Goal: Information Seeking & Learning: Learn about a topic

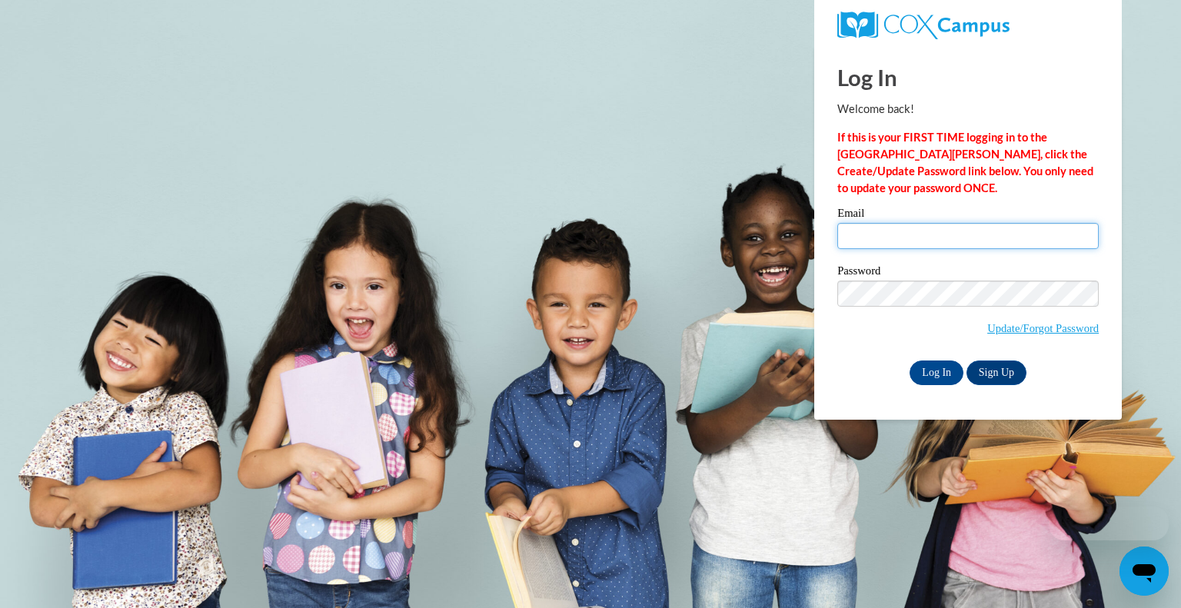
type input "920147432@student.ccga.edu"
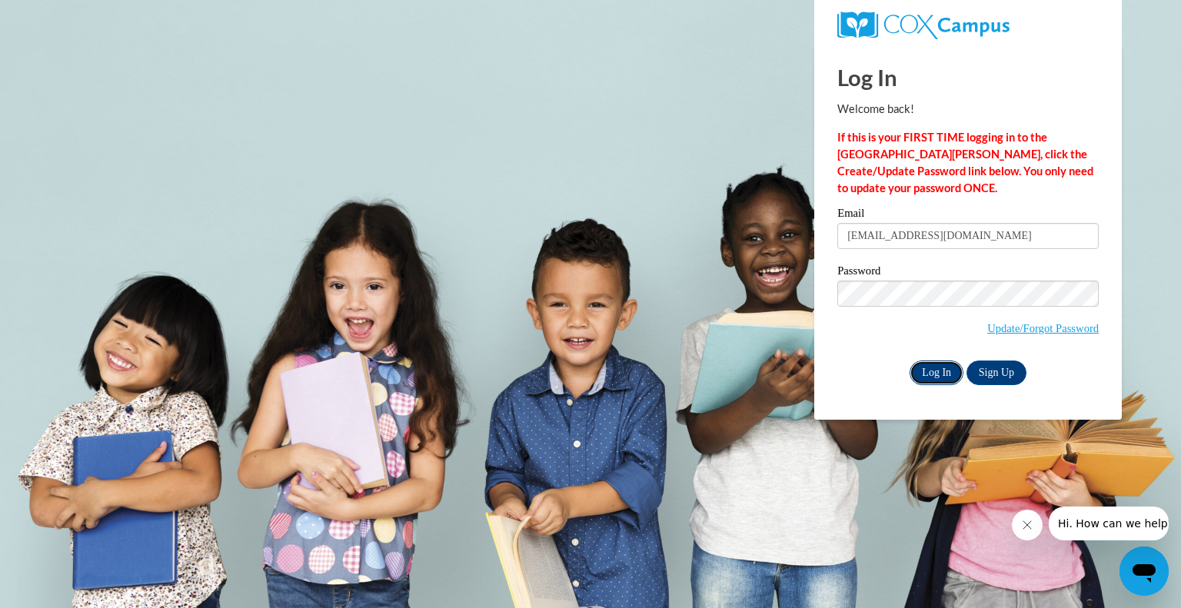
click at [925, 377] on input "Log In" at bounding box center [936, 372] width 54 height 25
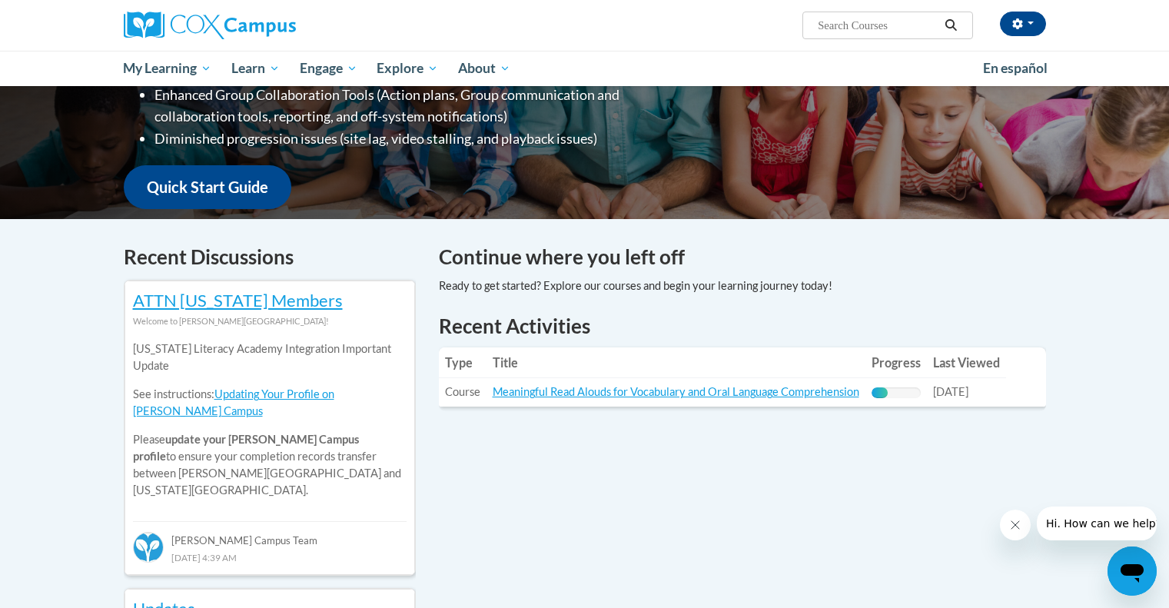
scroll to position [311, 0]
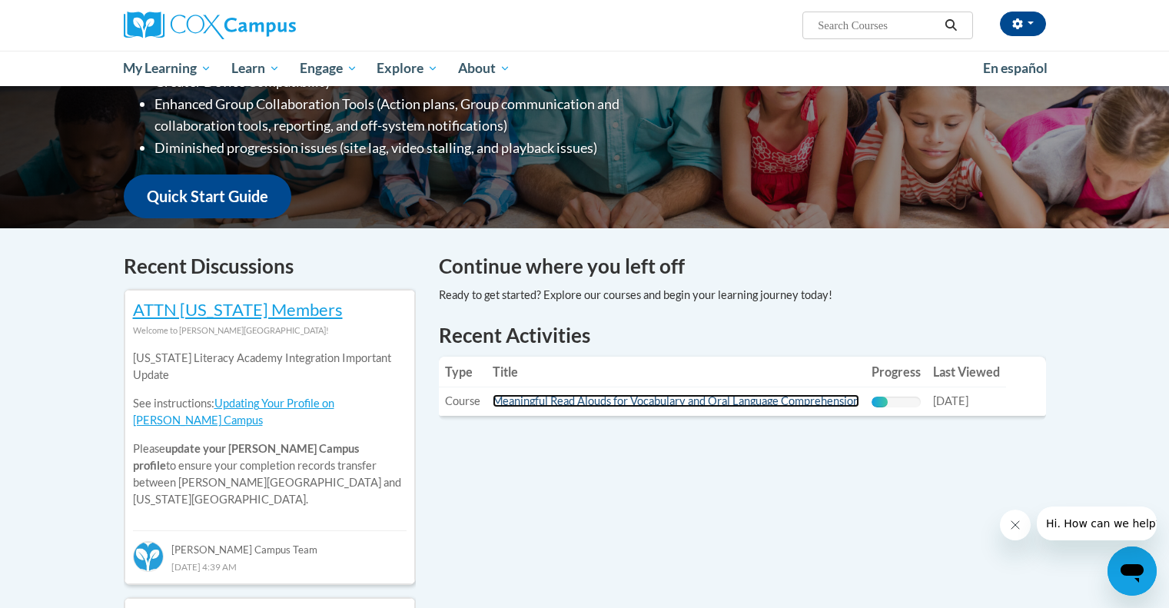
click at [707, 400] on link "Meaningful Read Alouds for Vocabulary and Oral Language Comprehension" at bounding box center [676, 400] width 367 height 13
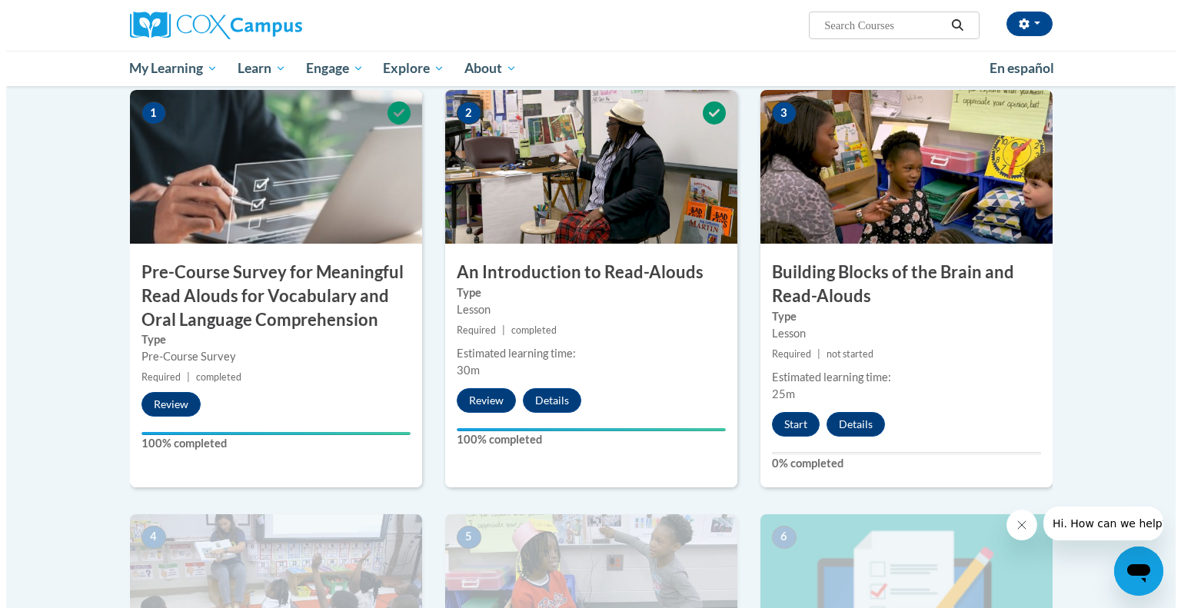
scroll to position [340, 0]
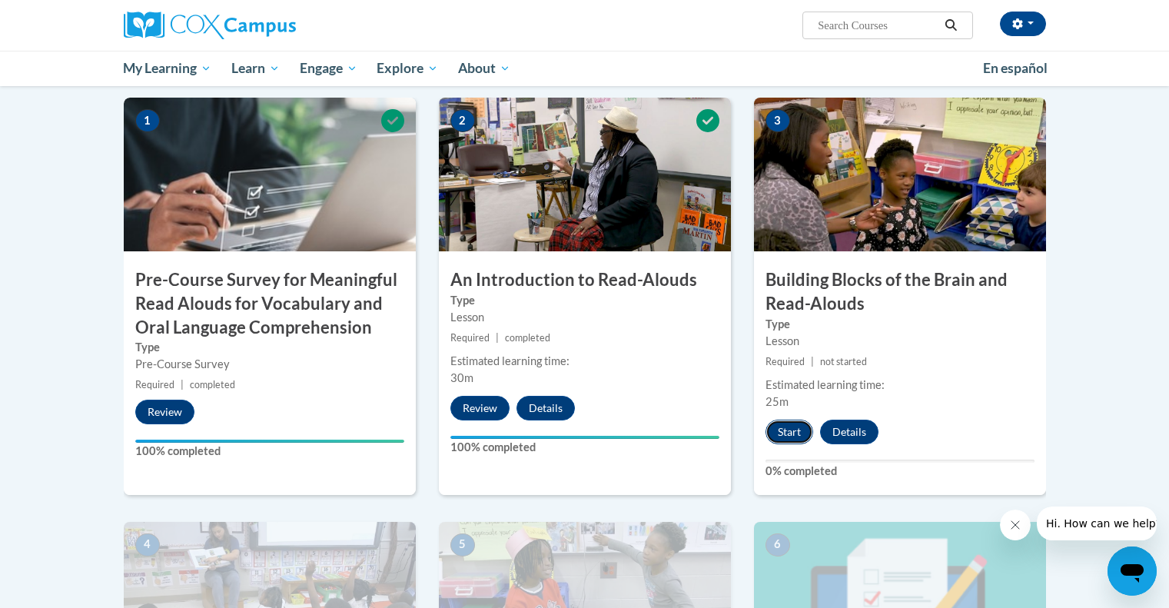
click at [783, 433] on button "Start" at bounding box center [789, 432] width 48 height 25
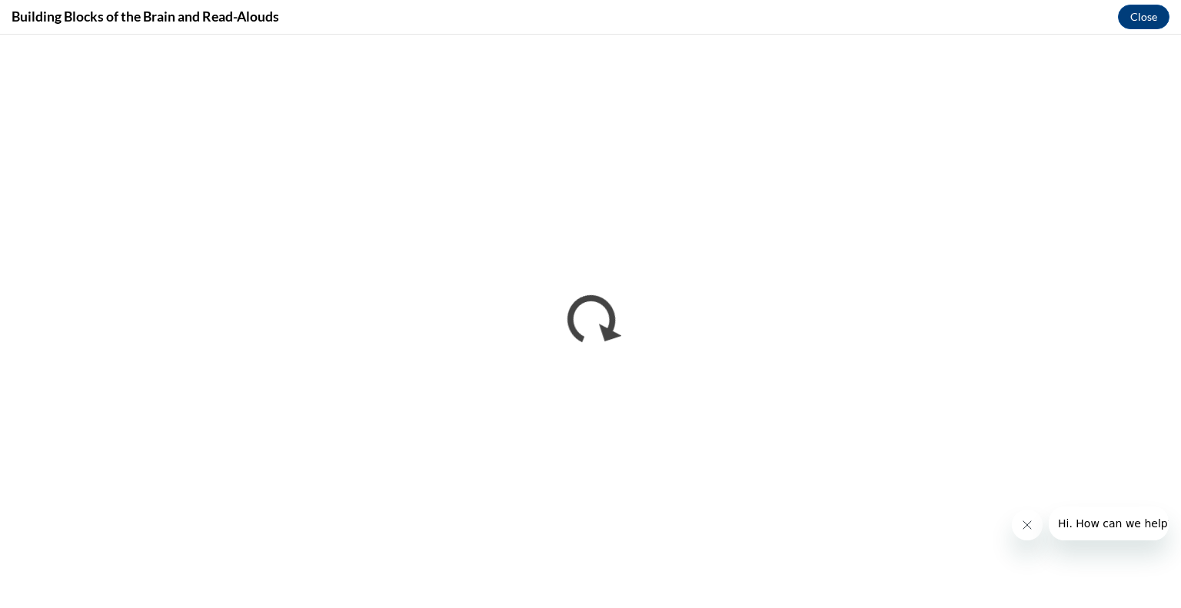
scroll to position [0, 0]
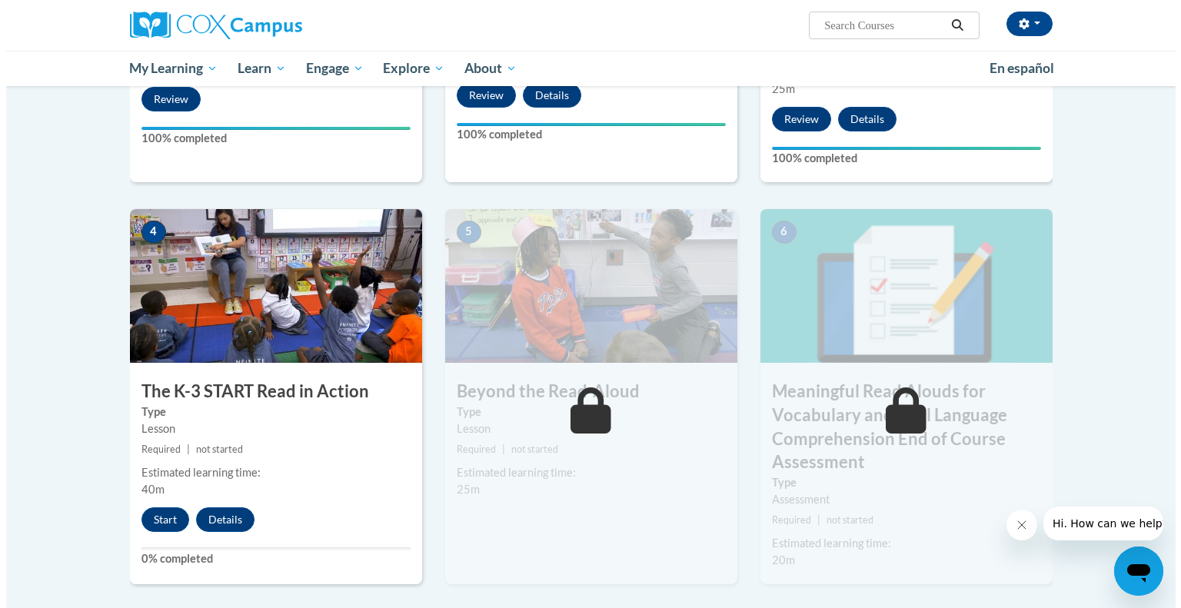
scroll to position [653, 0]
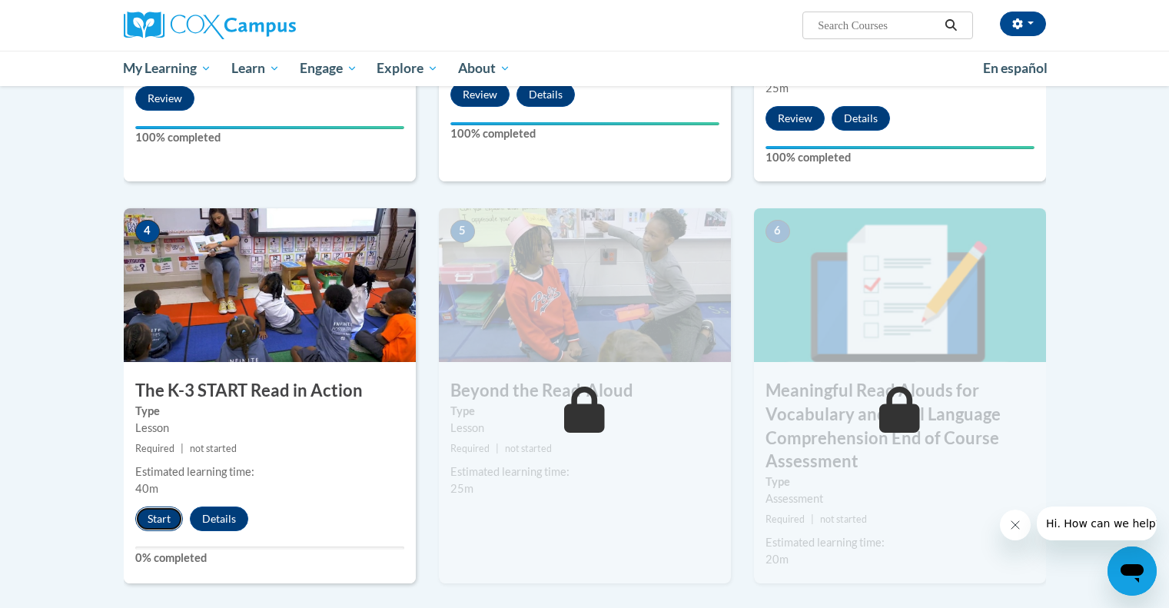
click at [166, 520] on button "Start" at bounding box center [159, 518] width 48 height 25
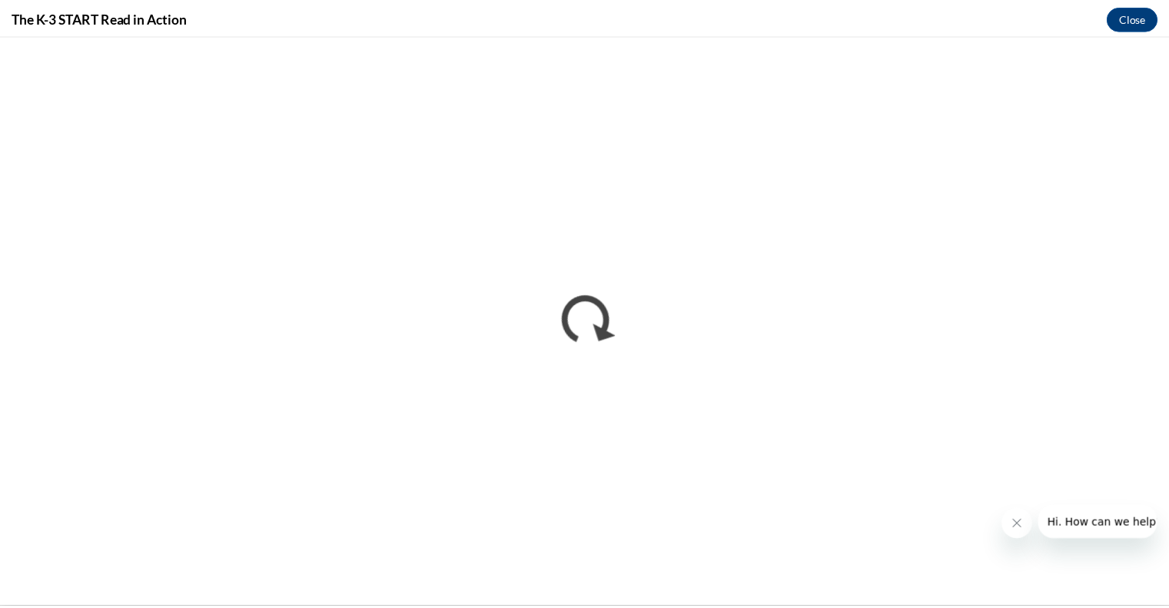
scroll to position [0, 0]
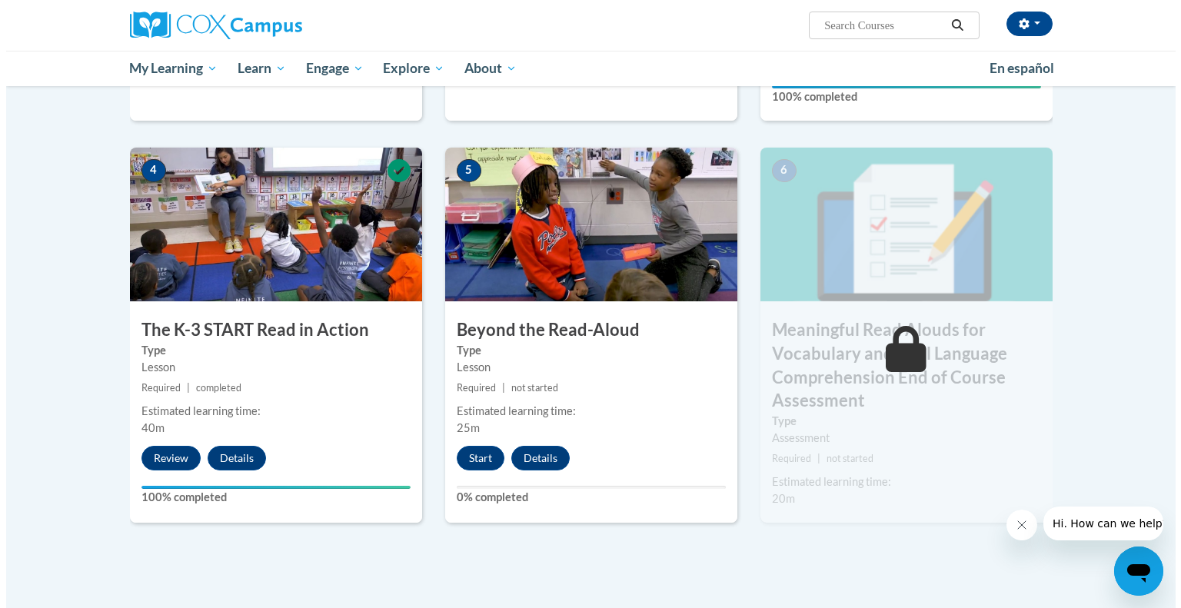
scroll to position [718, 0]
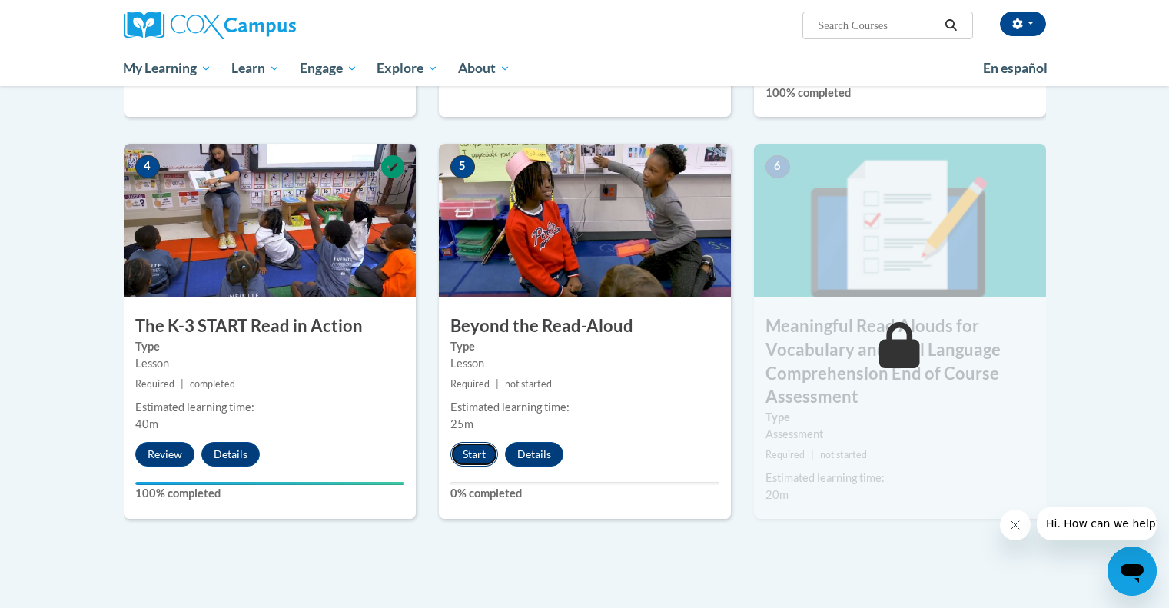
click at [476, 451] on button "Start" at bounding box center [474, 454] width 48 height 25
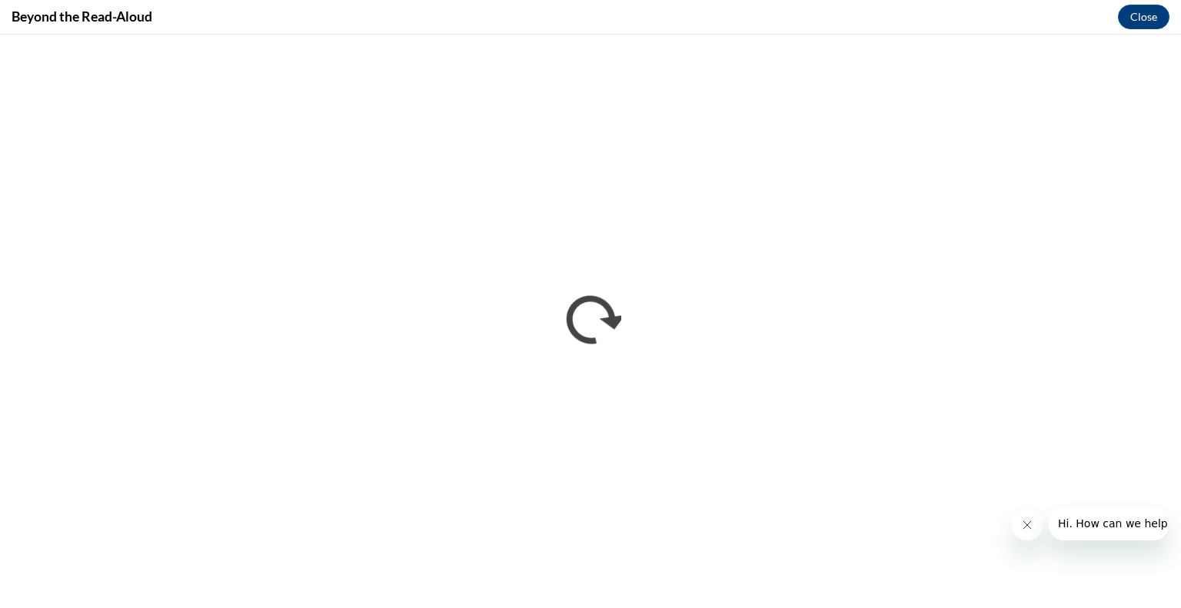
scroll to position [0, 0]
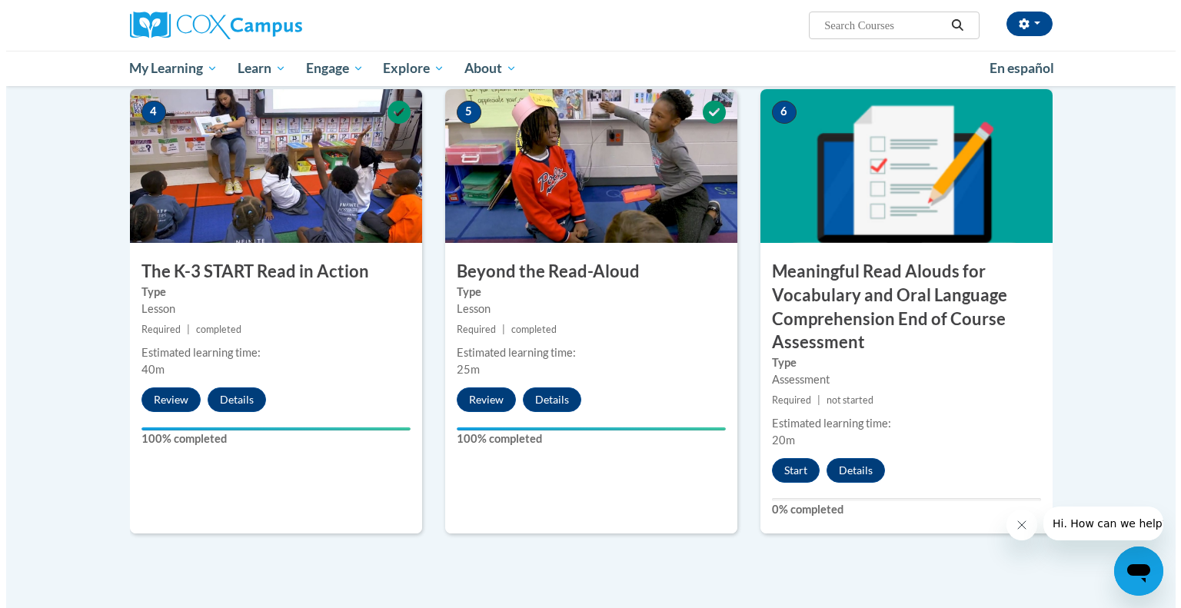
scroll to position [774, 0]
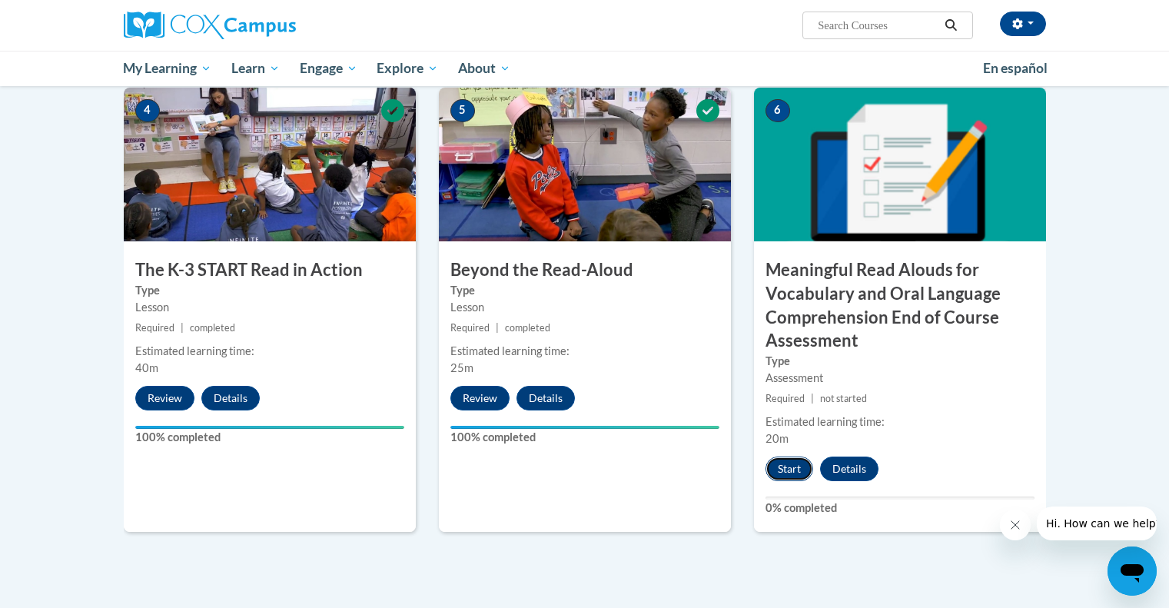
click at [789, 463] on button "Start" at bounding box center [789, 469] width 48 height 25
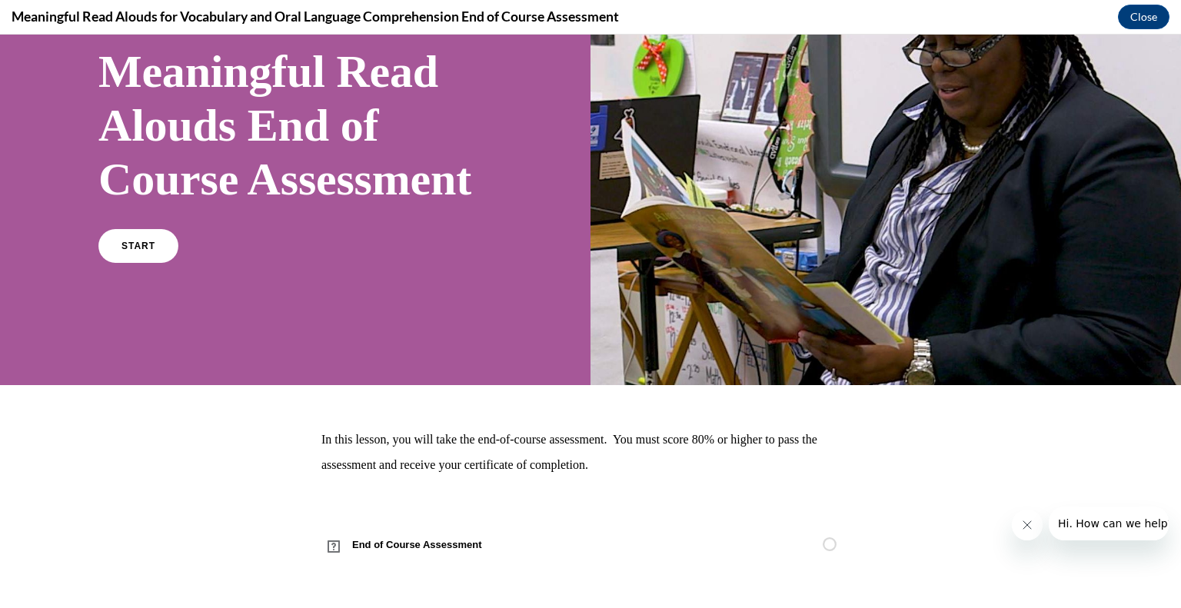
scroll to position [168, 0]
click at [141, 238] on link "START" at bounding box center [138, 245] width 84 height 35
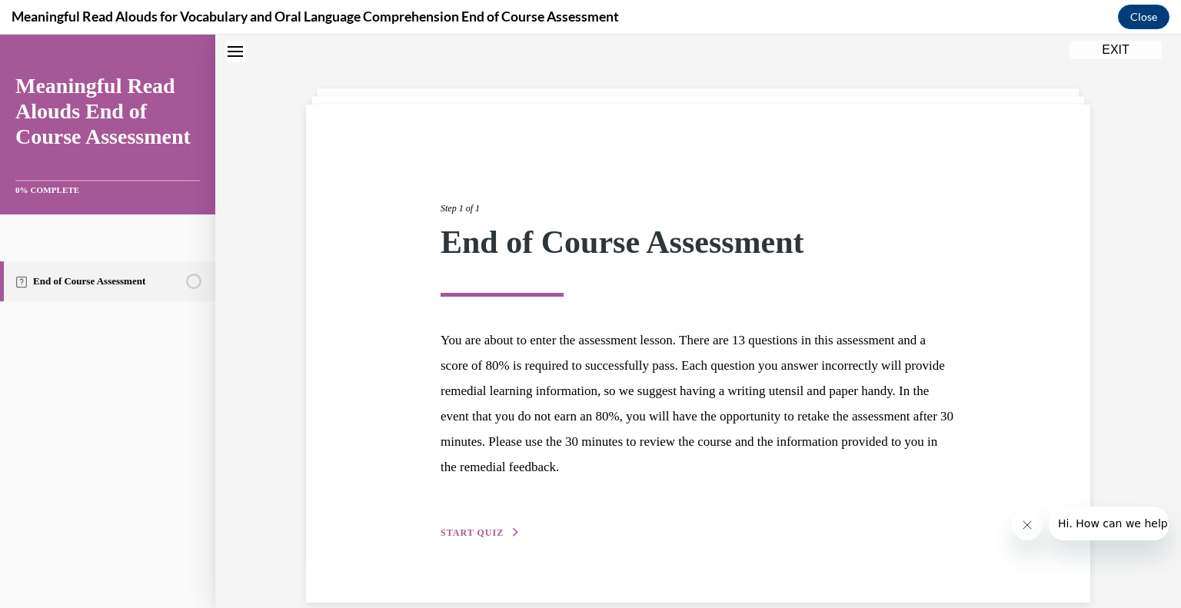
scroll to position [72, 0]
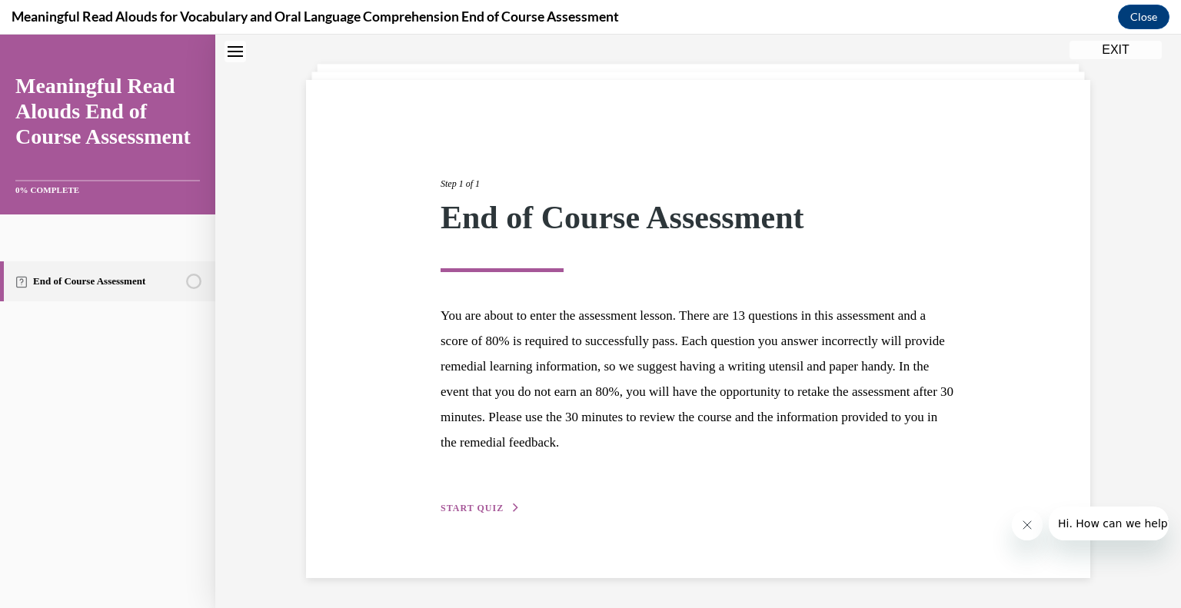
click at [467, 505] on span "START QUIZ" at bounding box center [471, 508] width 63 height 11
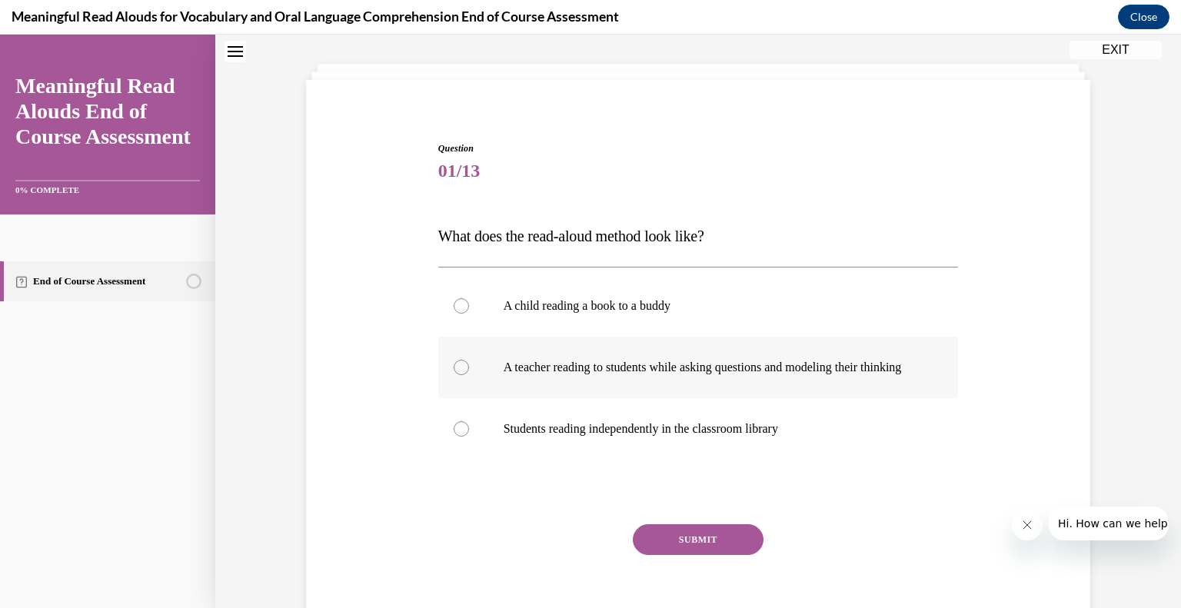
click at [496, 372] on label "A teacher reading to students while asking questions and modeling their thinking" at bounding box center [698, 367] width 520 height 61
click at [469, 372] on input "A teacher reading to students while asking questions and modeling their thinking" at bounding box center [460, 367] width 15 height 15
radio input "true"
click at [677, 555] on button "SUBMIT" at bounding box center [698, 539] width 131 height 31
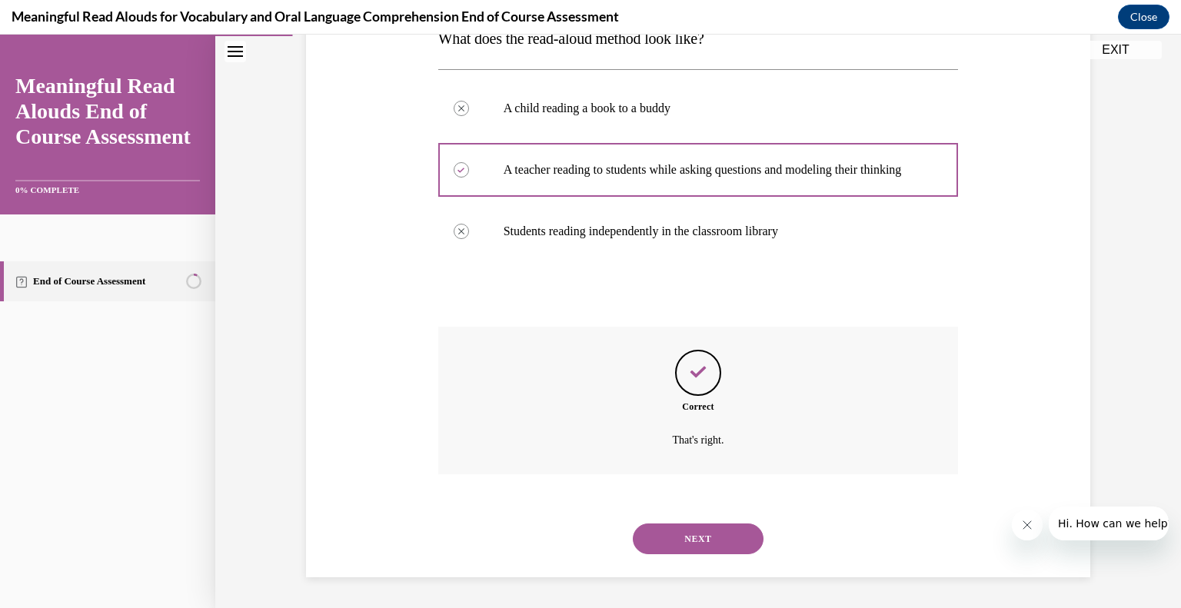
scroll to position [285, 0]
click at [675, 534] on button "NEXT" at bounding box center [698, 538] width 131 height 31
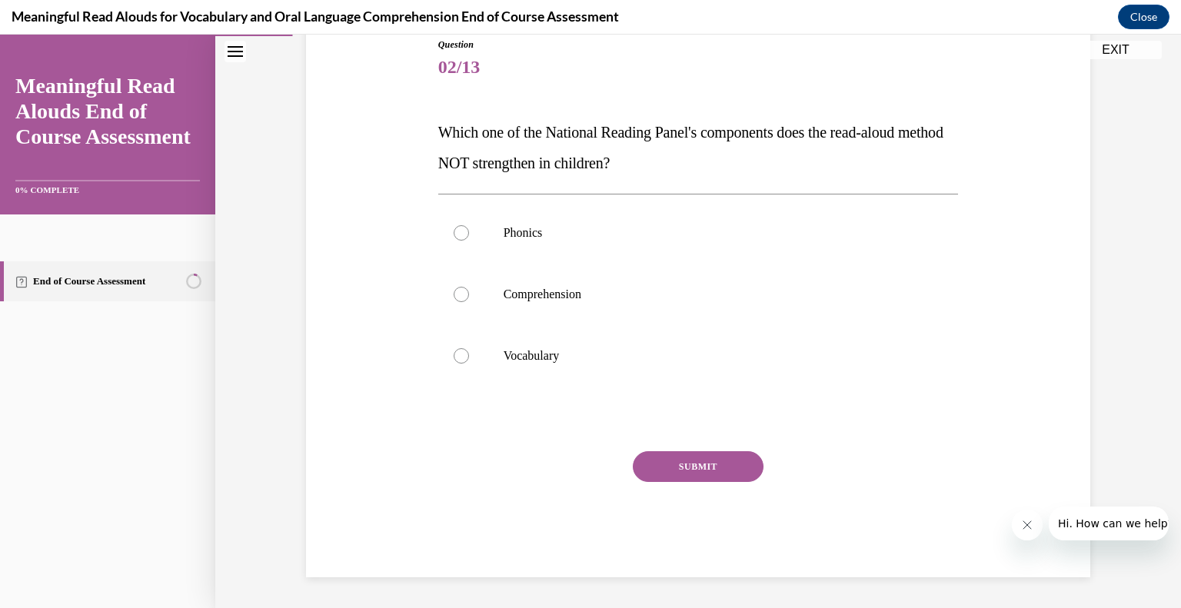
scroll to position [171, 0]
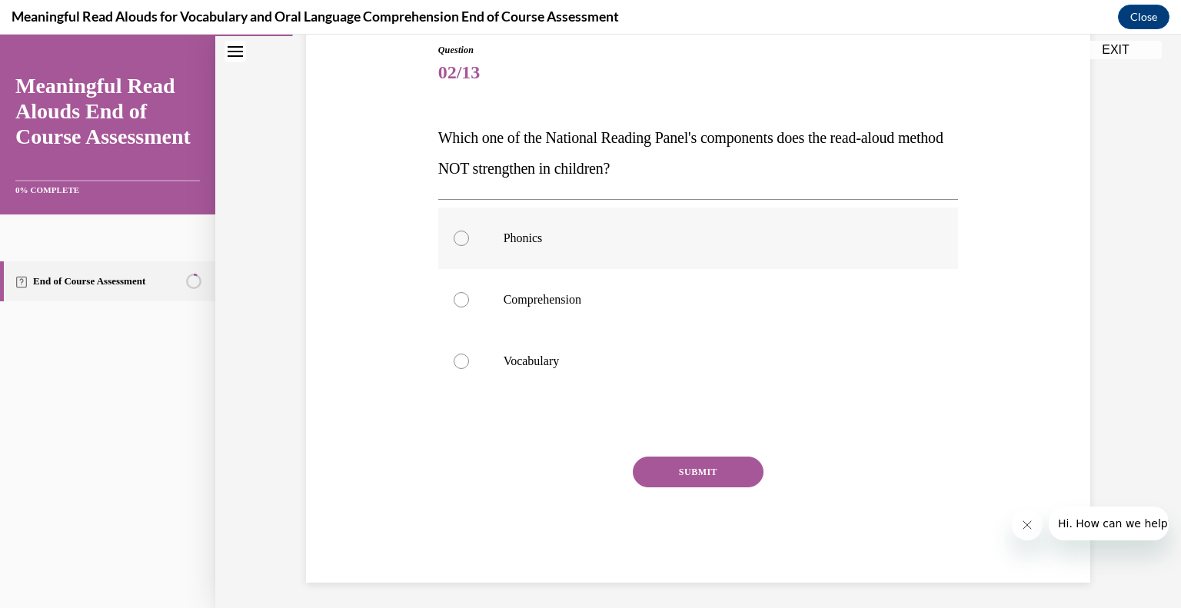
click at [530, 244] on p "Phonics" at bounding box center [711, 238] width 417 height 15
click at [469, 244] on input "Phonics" at bounding box center [460, 238] width 15 height 15
radio input "true"
click at [732, 472] on button "SUBMIT" at bounding box center [698, 472] width 131 height 31
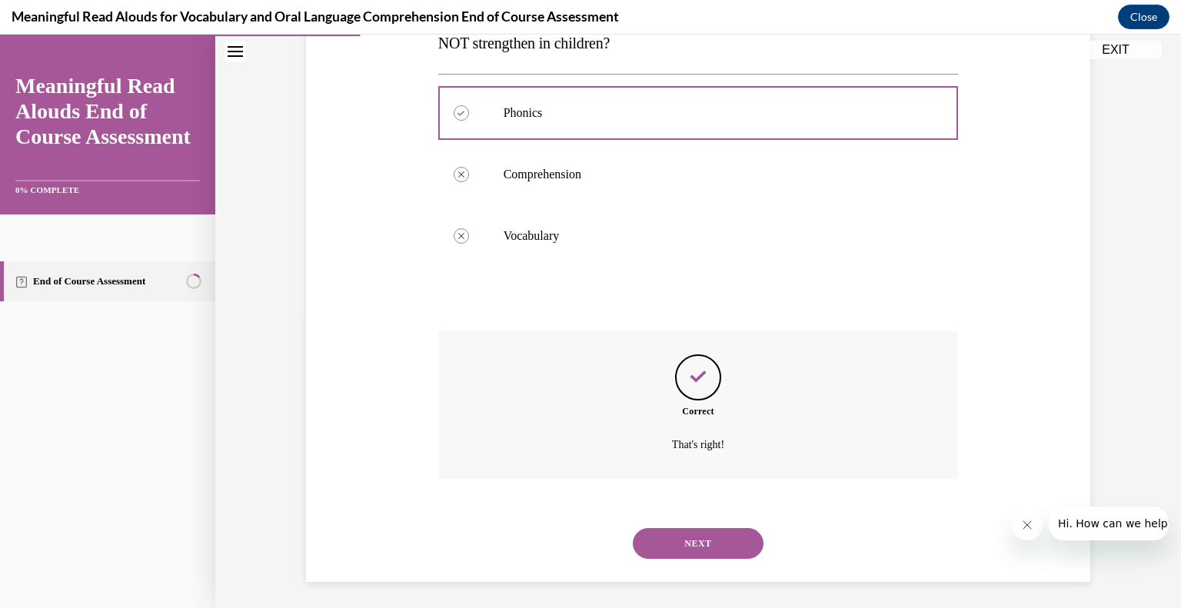
scroll to position [301, 0]
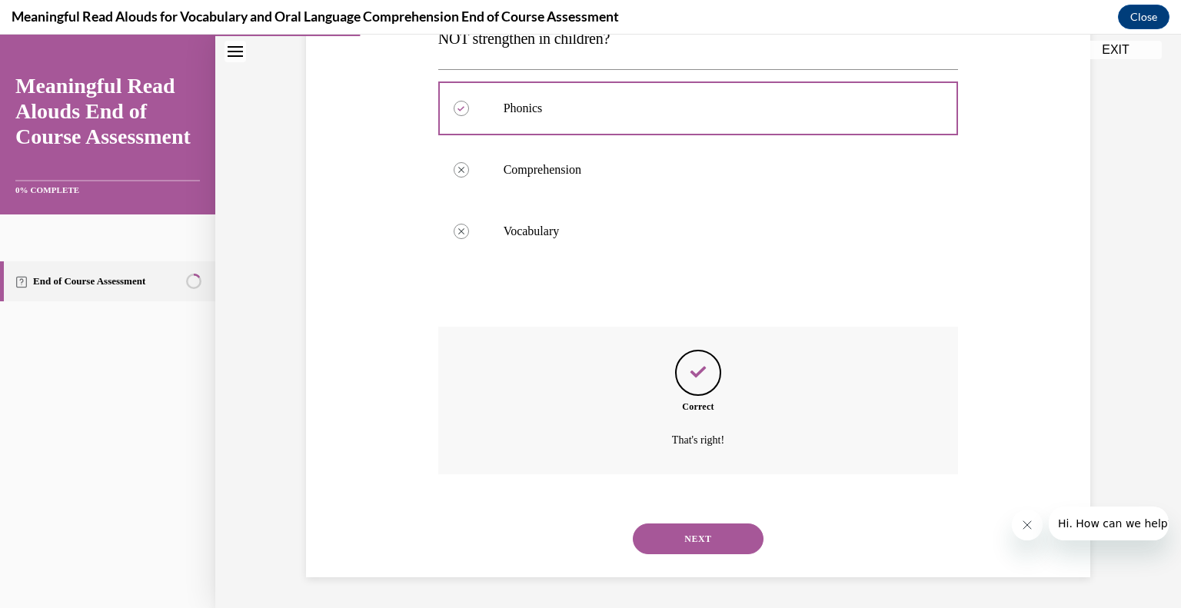
click at [725, 539] on button "NEXT" at bounding box center [698, 538] width 131 height 31
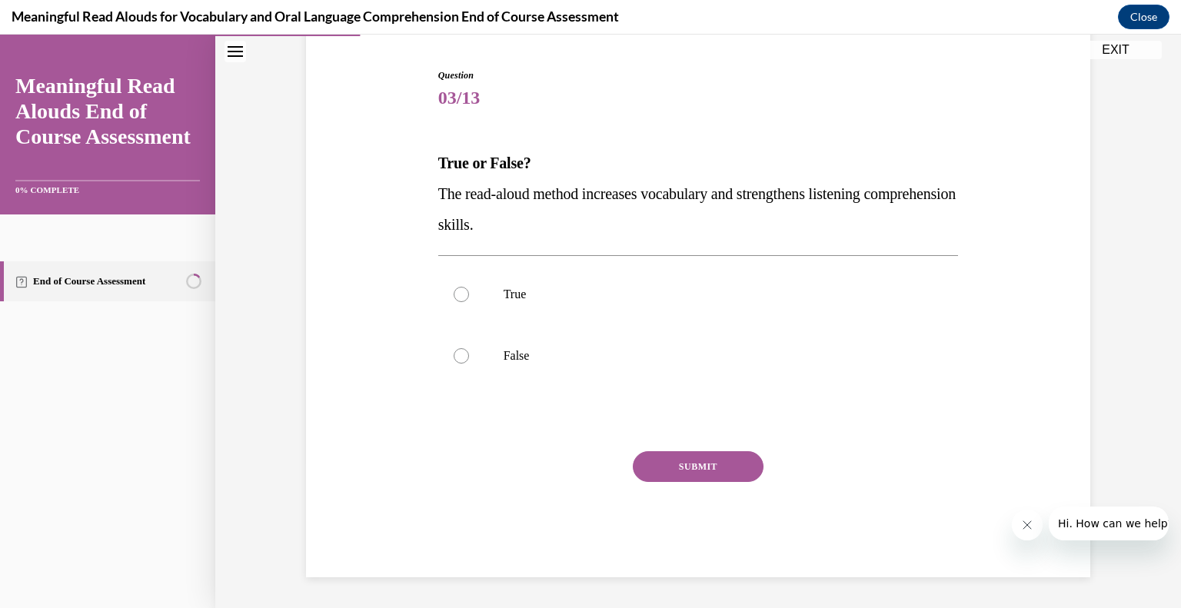
scroll to position [145, 0]
click at [493, 301] on label "True" at bounding box center [698, 294] width 520 height 61
click at [469, 301] on input "True" at bounding box center [460, 294] width 15 height 15
radio input "true"
click at [667, 466] on button "SUBMIT" at bounding box center [698, 466] width 131 height 31
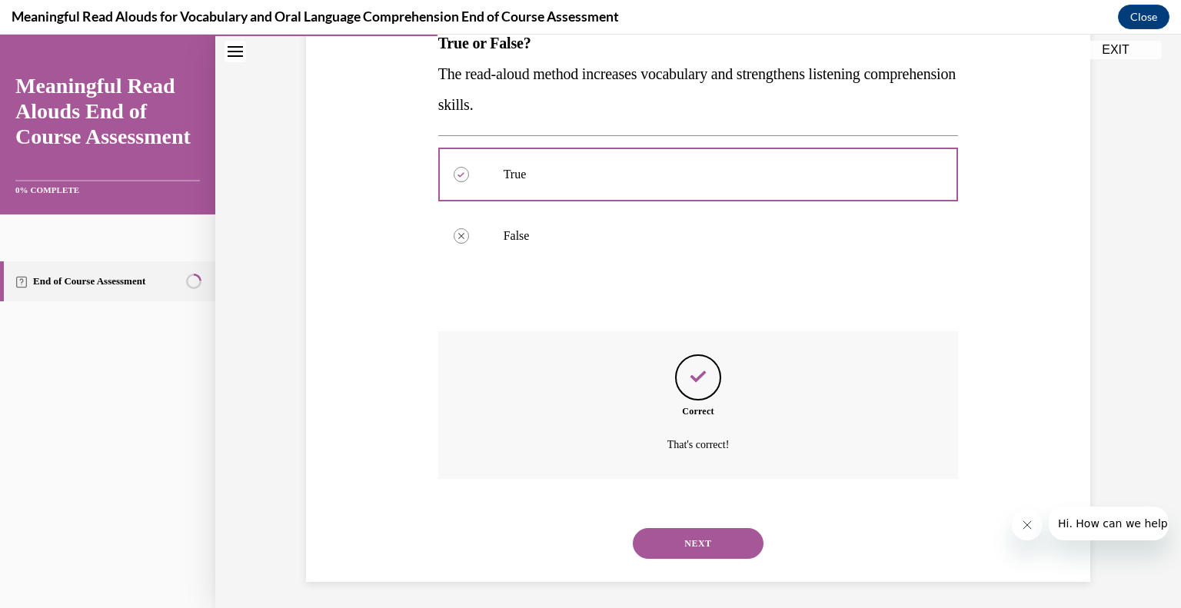
scroll to position [270, 0]
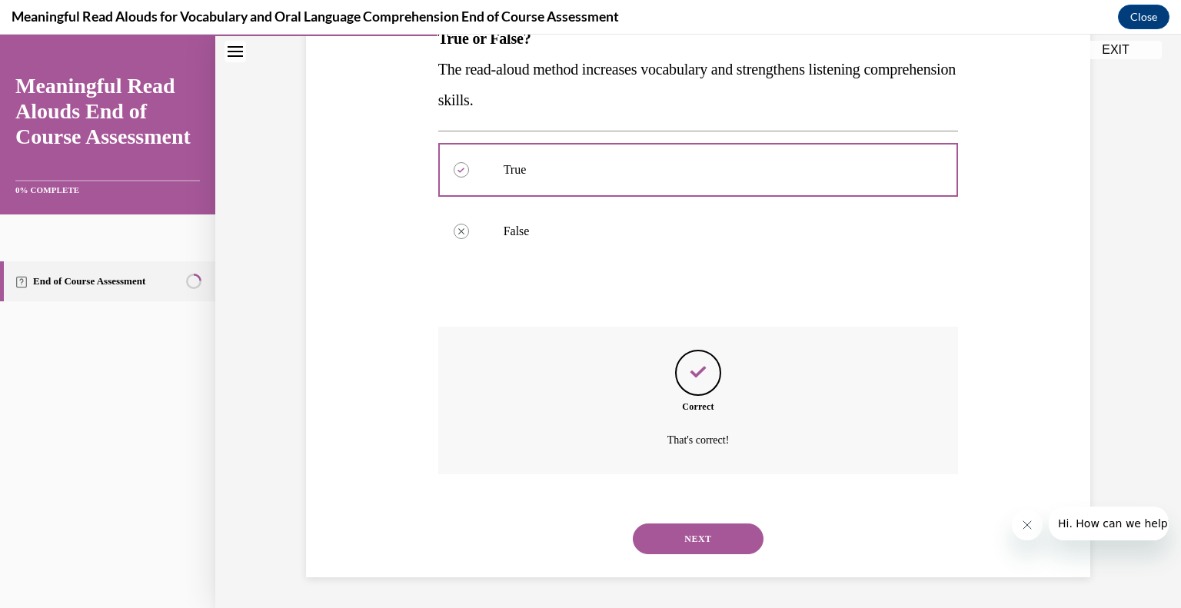
click at [688, 534] on button "NEXT" at bounding box center [698, 538] width 131 height 31
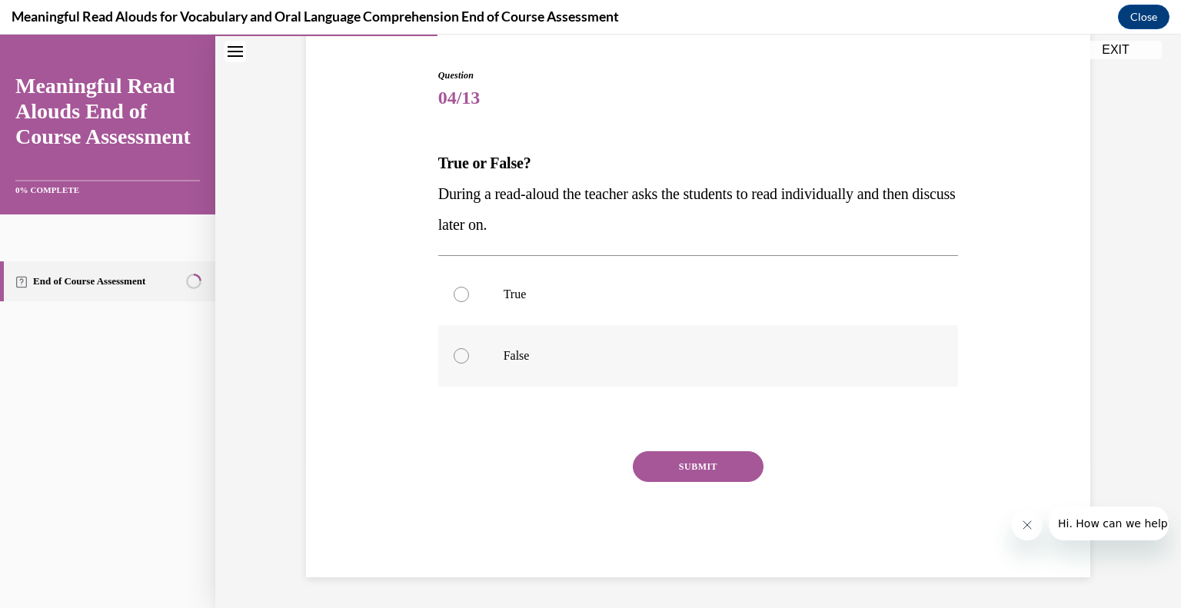
click at [527, 367] on label "False" at bounding box center [698, 355] width 520 height 61
click at [469, 364] on input "False" at bounding box center [460, 355] width 15 height 15
radio input "true"
click at [674, 471] on button "SUBMIT" at bounding box center [698, 466] width 131 height 31
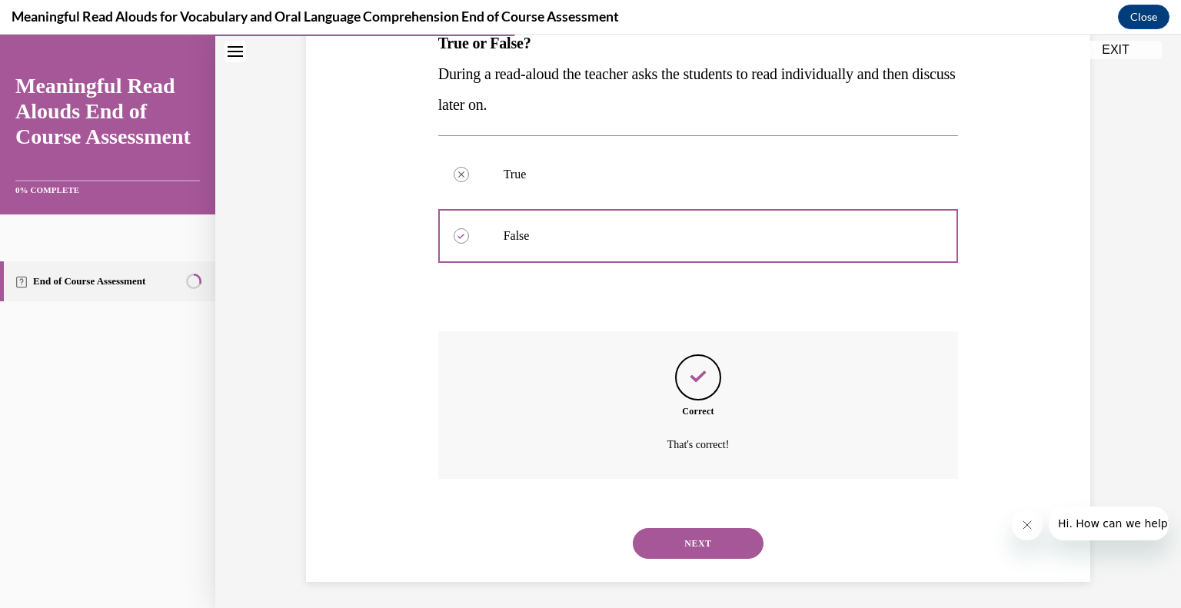
scroll to position [270, 0]
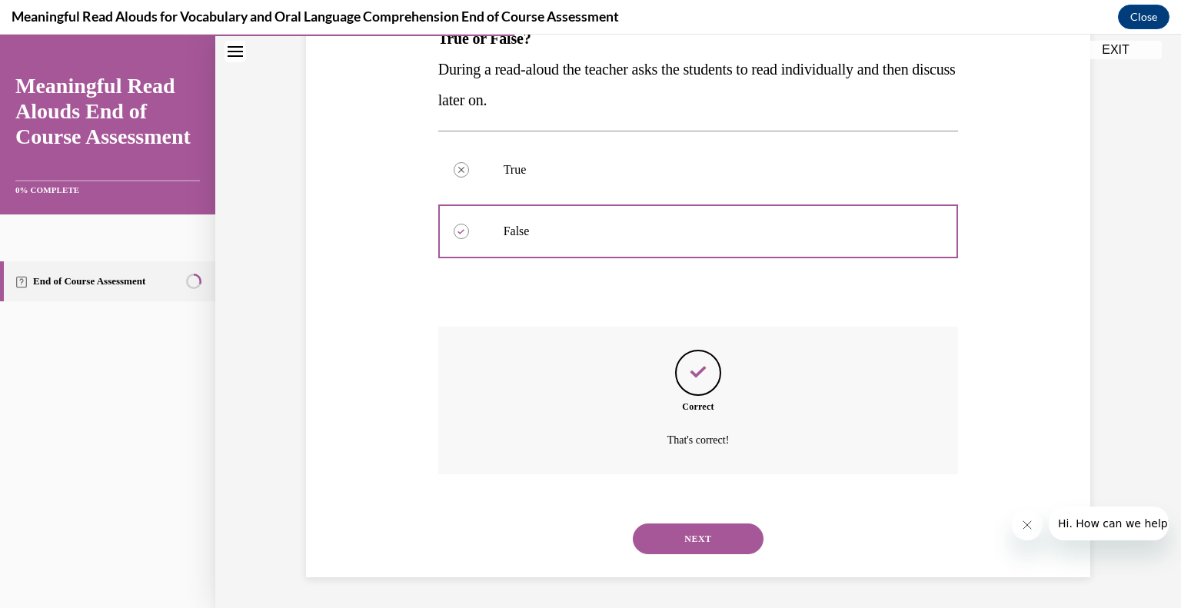
click at [704, 536] on button "NEXT" at bounding box center [698, 538] width 131 height 31
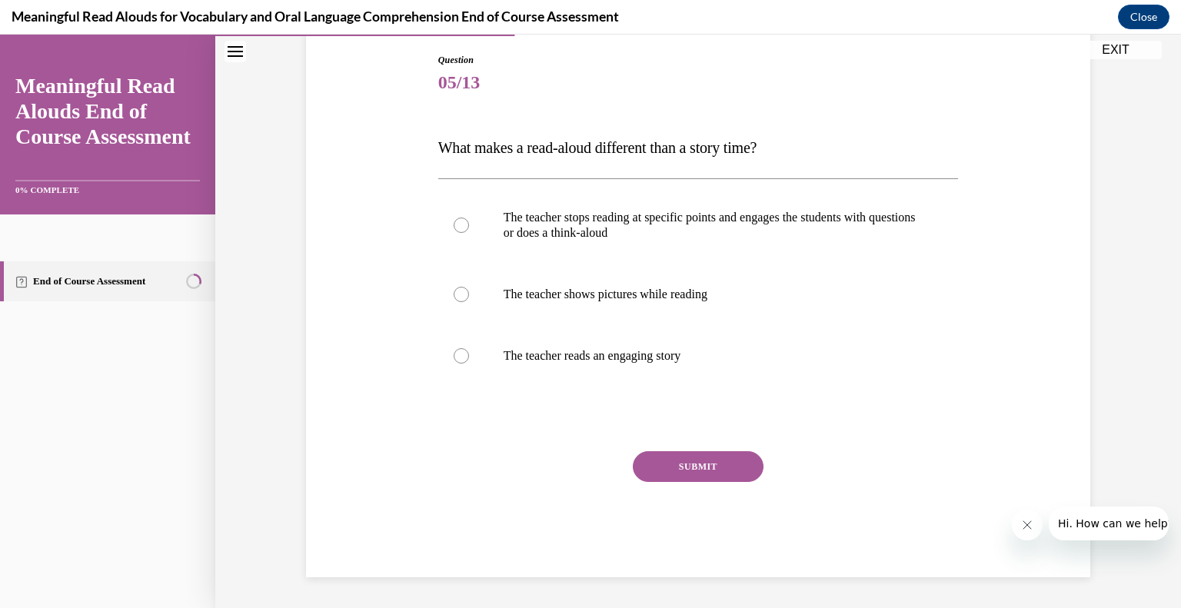
scroll to position [161, 0]
click at [563, 233] on p "The teacher stops reading at specific points and engages the students with ques…" at bounding box center [711, 225] width 417 height 31
click at [469, 233] on input "The teacher stops reading at specific points and engages the students with ques…" at bounding box center [460, 225] width 15 height 15
radio input "true"
click at [668, 450] on div "Question 05/13 What makes a read-aloud different than a story time? The teacher…" at bounding box center [698, 315] width 520 height 524
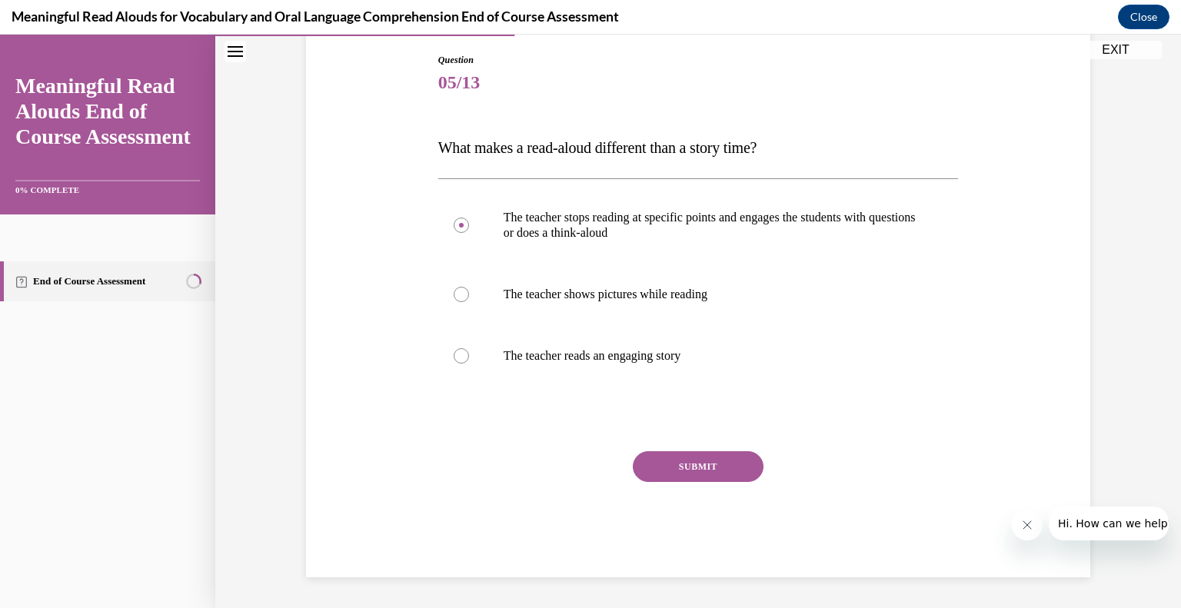
click at [672, 465] on button "SUBMIT" at bounding box center [698, 466] width 131 height 31
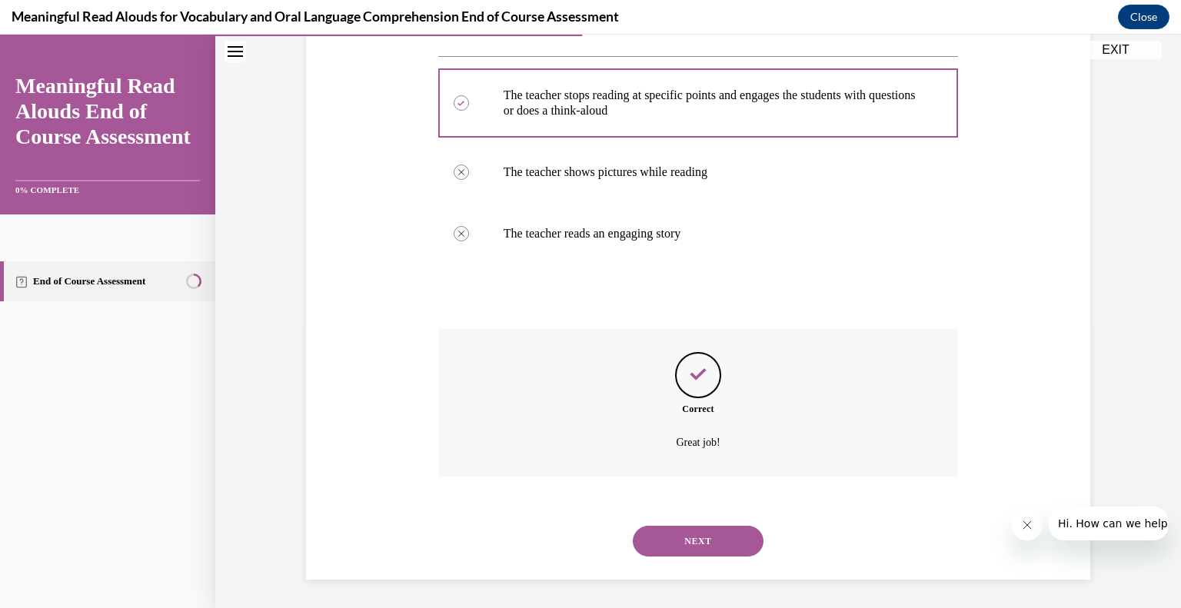
scroll to position [285, 0]
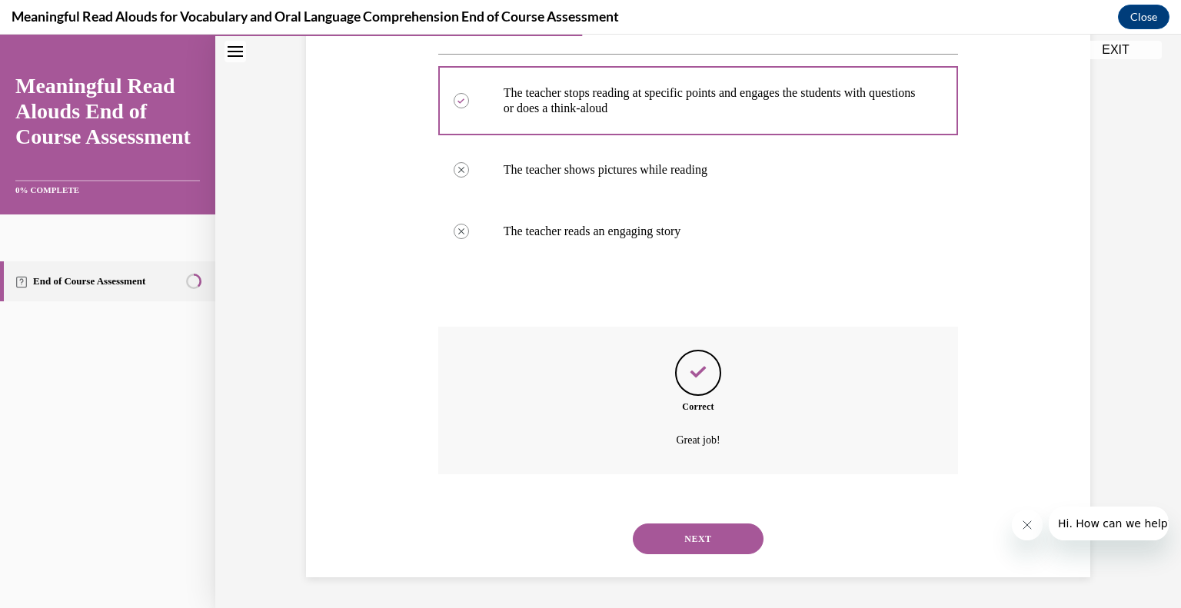
click at [695, 531] on button "NEXT" at bounding box center [698, 538] width 131 height 31
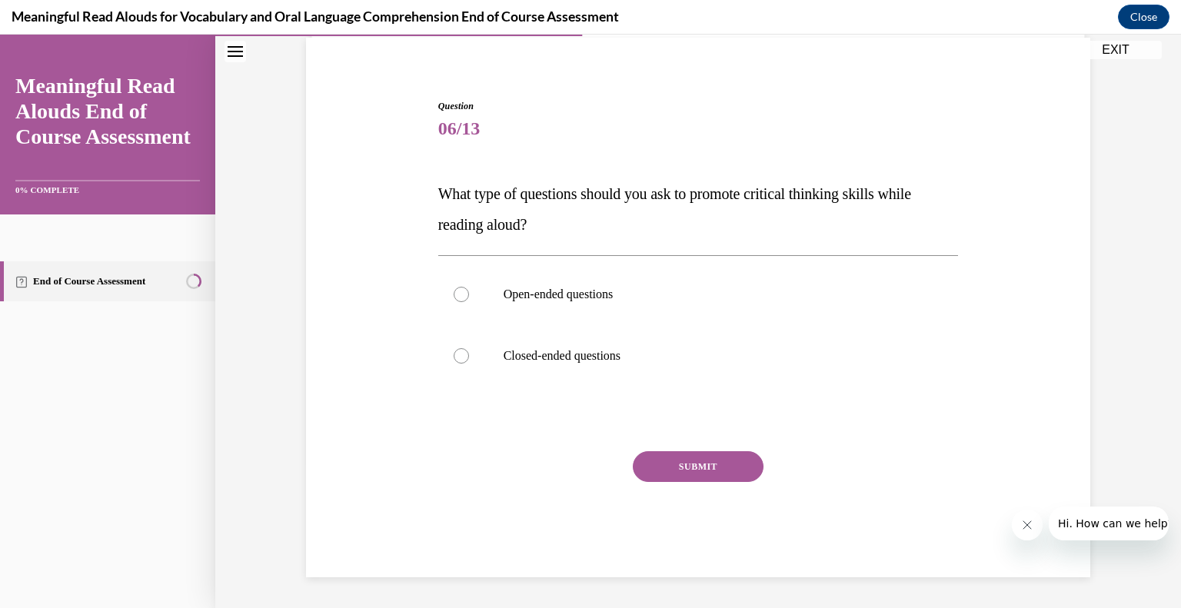
scroll to position [115, 0]
click at [509, 290] on p "Open-ended questions" at bounding box center [711, 294] width 417 height 15
click at [469, 290] on input "Open-ended questions" at bounding box center [460, 294] width 15 height 15
radio input "true"
click at [685, 463] on button "SUBMIT" at bounding box center [698, 466] width 131 height 31
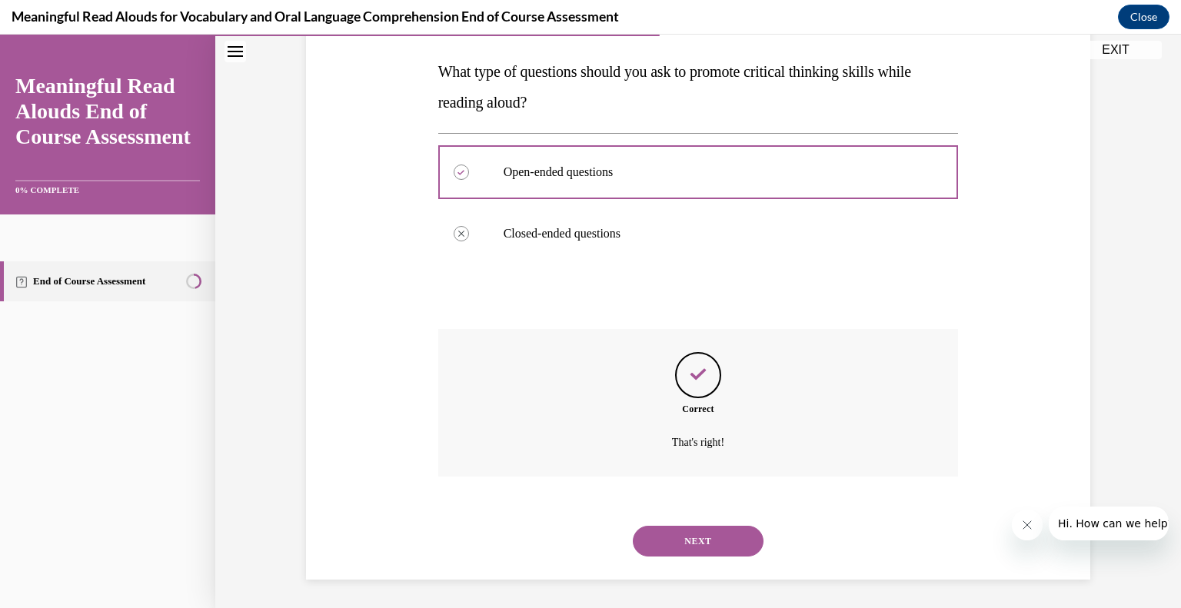
scroll to position [239, 0]
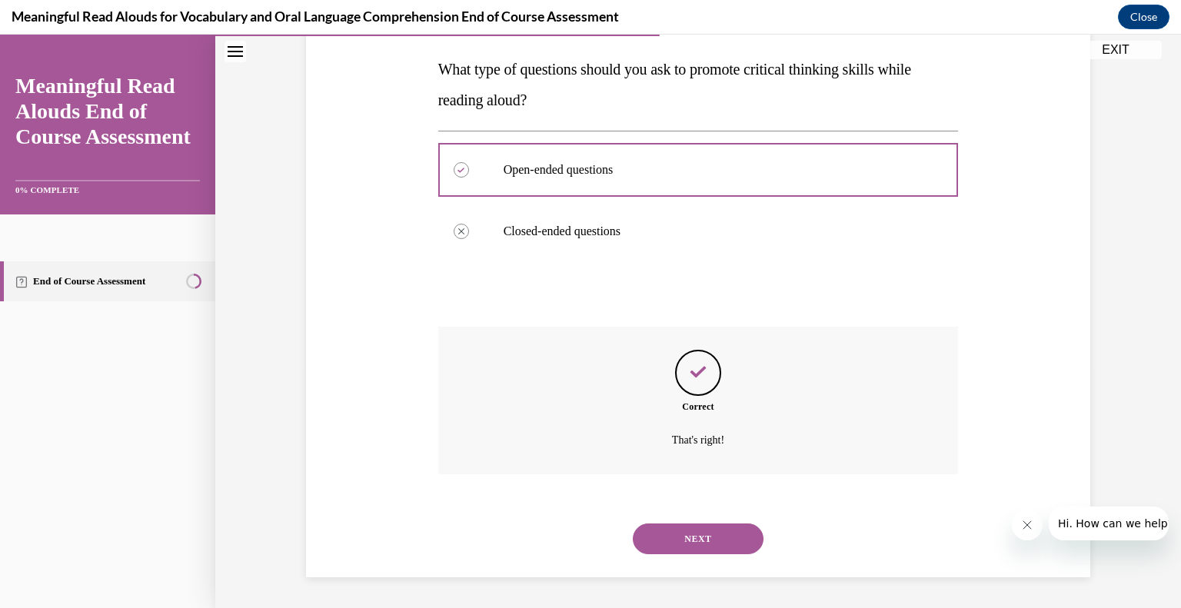
click at [701, 530] on button "NEXT" at bounding box center [698, 538] width 131 height 31
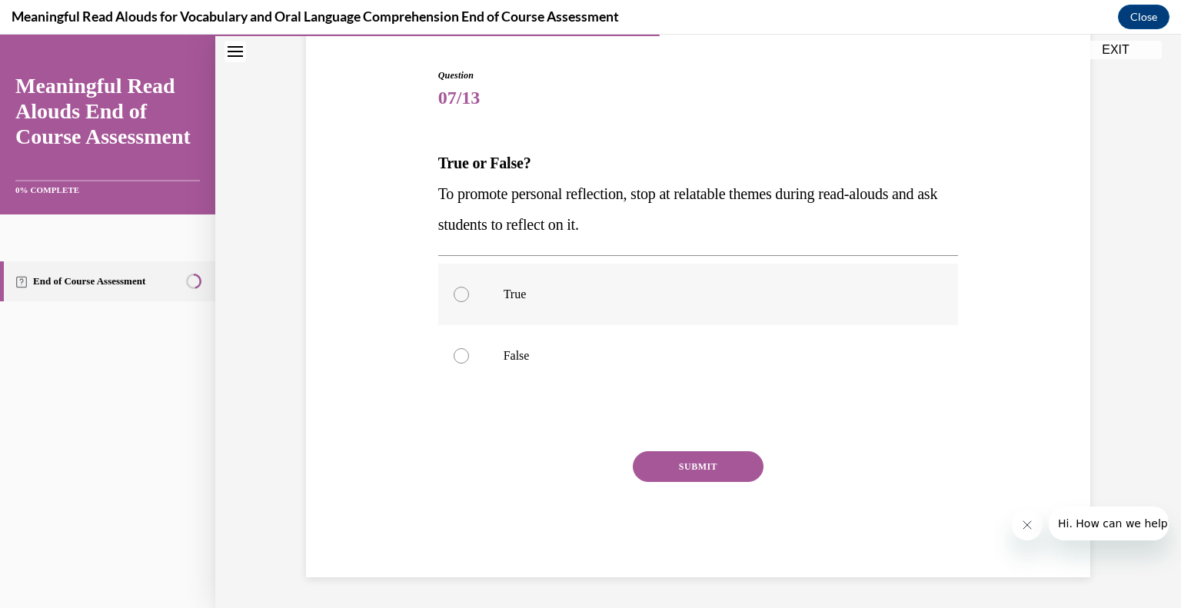
click at [527, 304] on label "True" at bounding box center [698, 294] width 520 height 61
click at [469, 302] on input "True" at bounding box center [460, 294] width 15 height 15
radio input "true"
click at [681, 462] on button "SUBMIT" at bounding box center [698, 466] width 131 height 31
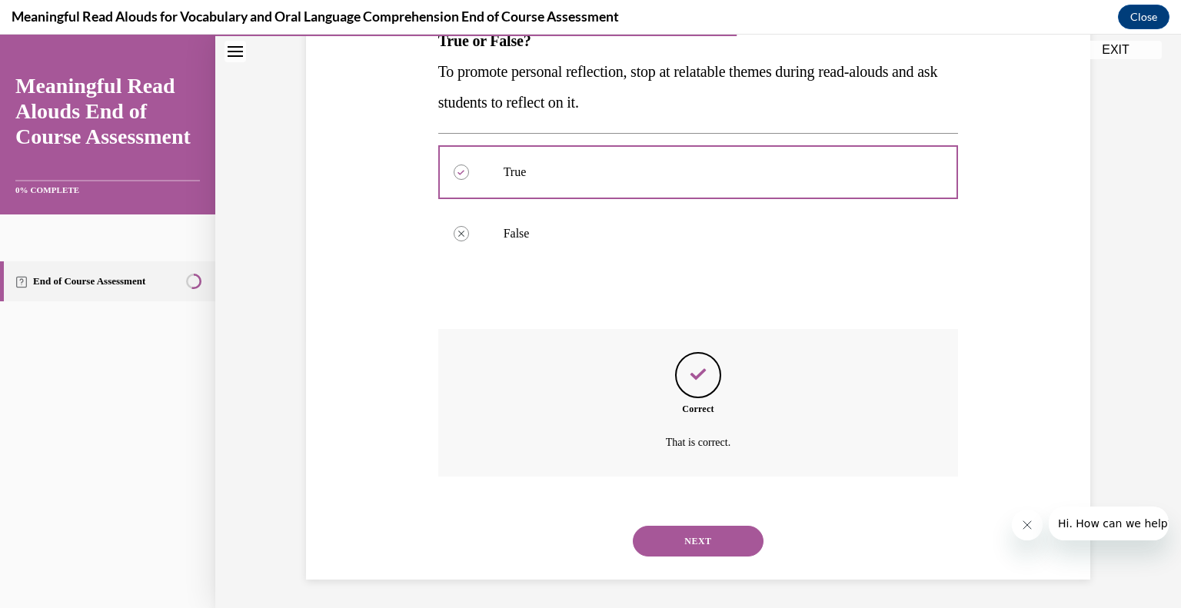
scroll to position [270, 0]
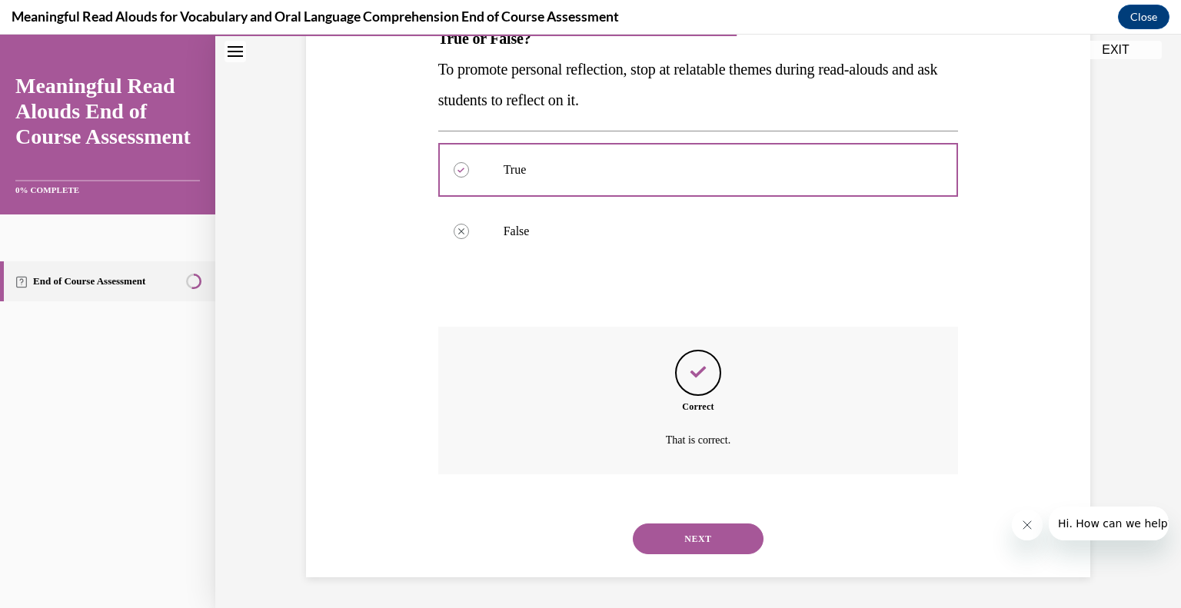
click at [710, 536] on button "NEXT" at bounding box center [698, 538] width 131 height 31
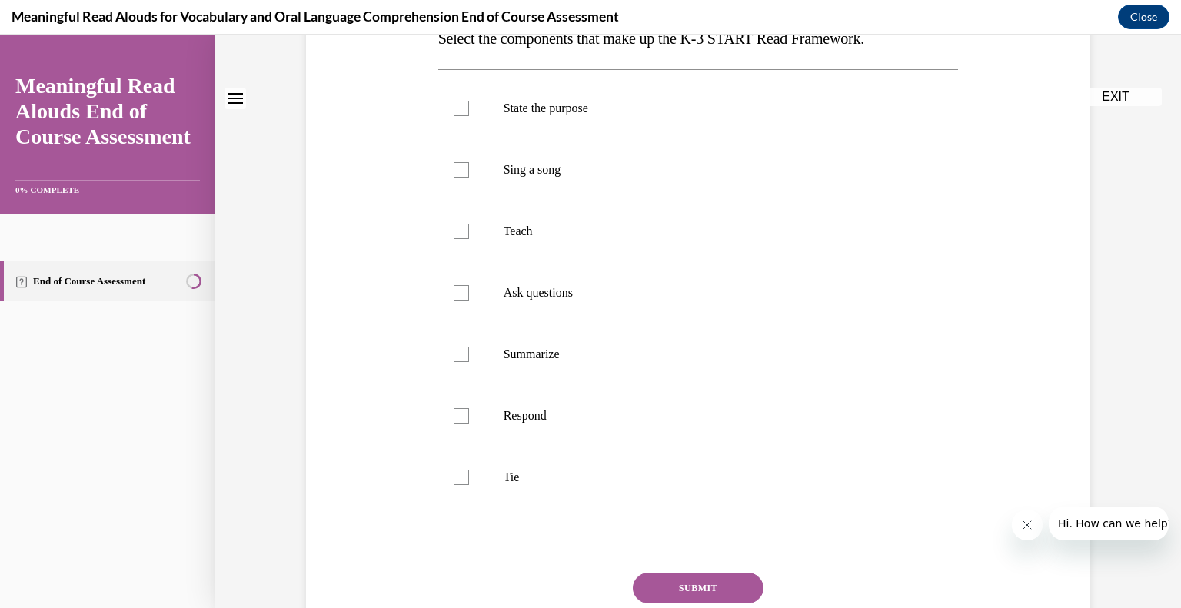
scroll to position [0, 0]
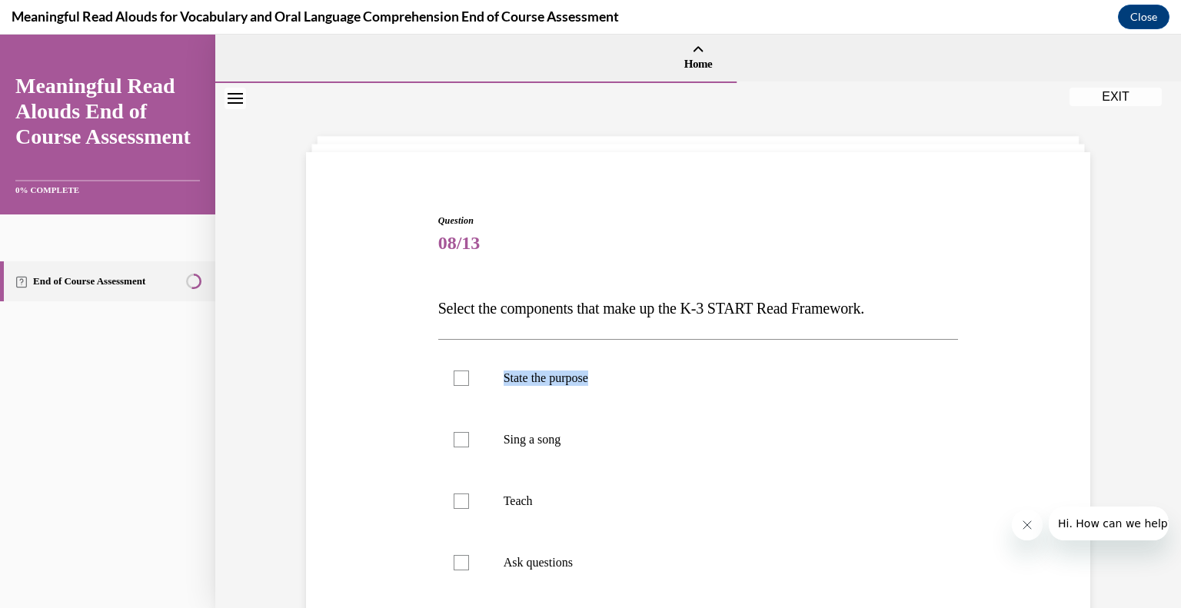
drag, startPoint x: 1163, startPoint y: 272, endPoint x: 1161, endPoint y: 344, distance: 71.5
click at [1161, 344] on div "Question 08/13 Select the components that make up the K-3 START Read Framework.…" at bounding box center [697, 541] width 965 height 916
click at [600, 392] on label "State the purpose" at bounding box center [698, 377] width 520 height 61
click at [469, 386] on input "State the purpose" at bounding box center [460, 377] width 15 height 15
checkbox input "true"
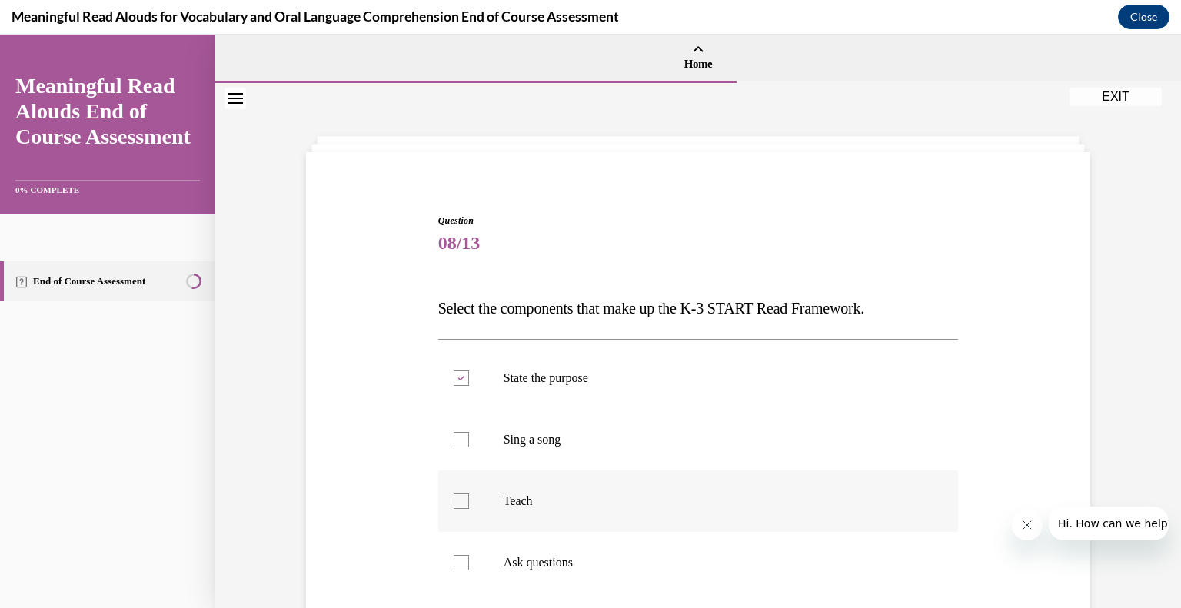
click at [570, 495] on p "Teach" at bounding box center [711, 500] width 417 height 15
click at [469, 495] on input "Teach" at bounding box center [460, 500] width 15 height 15
checkbox input "true"
click at [591, 559] on p "Ask questions" at bounding box center [711, 562] width 417 height 15
click at [469, 559] on input "Ask questions" at bounding box center [460, 562] width 15 height 15
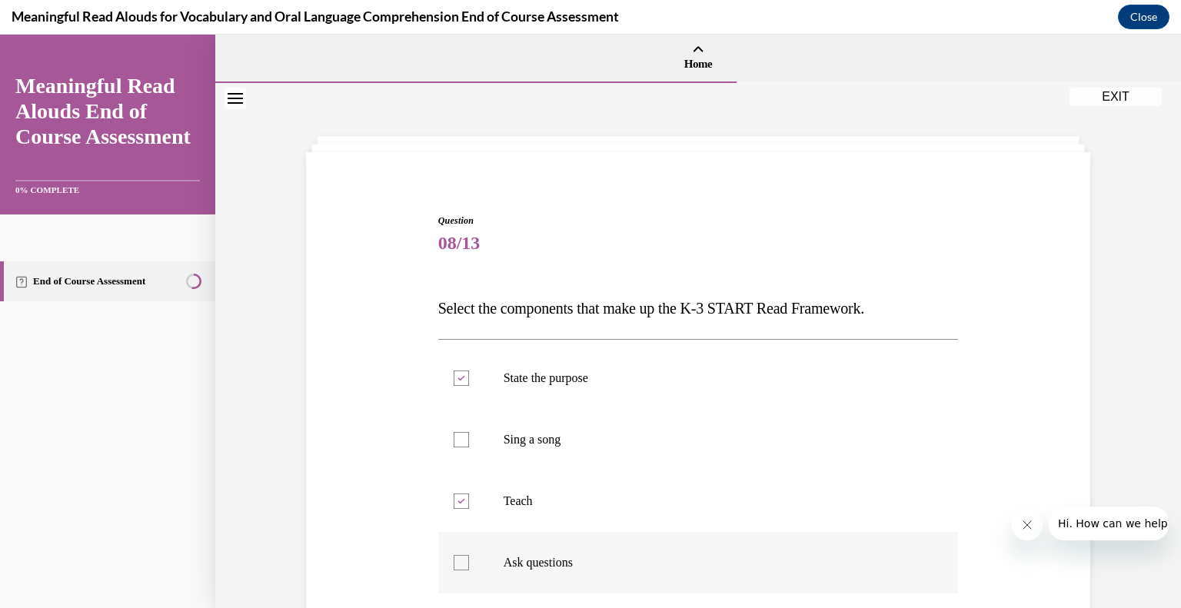
checkbox input "true"
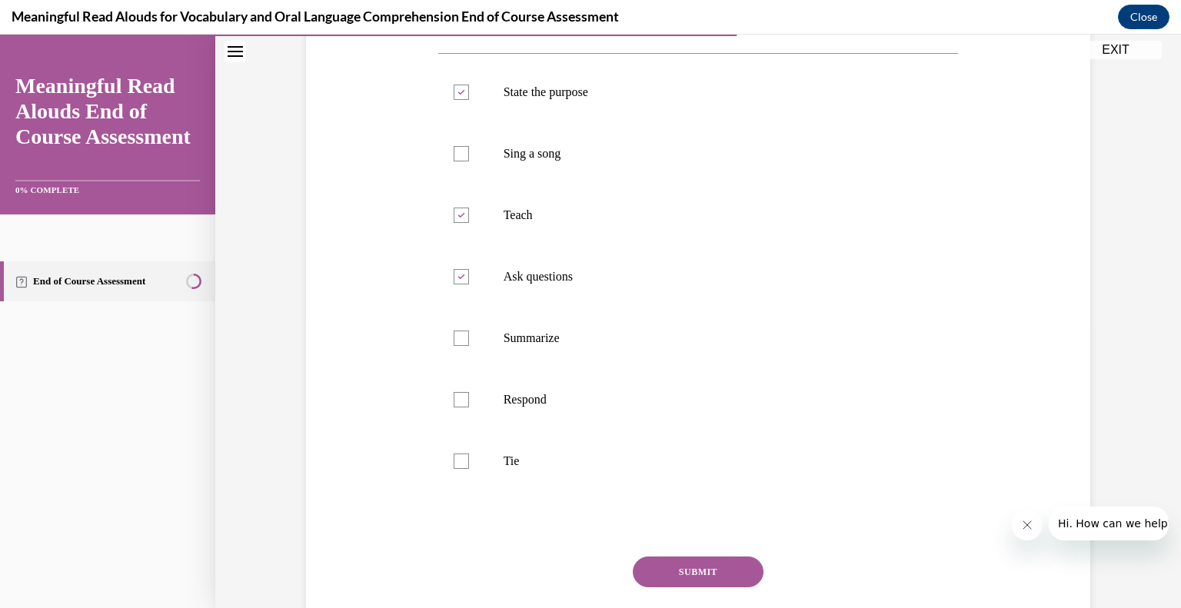
scroll to position [287, 0]
click at [556, 392] on p "Respond" at bounding box center [711, 398] width 417 height 15
click at [469, 392] on input "Respond" at bounding box center [460, 398] width 15 height 15
checkbox input "true"
click at [553, 453] on p "Tie" at bounding box center [711, 460] width 417 height 15
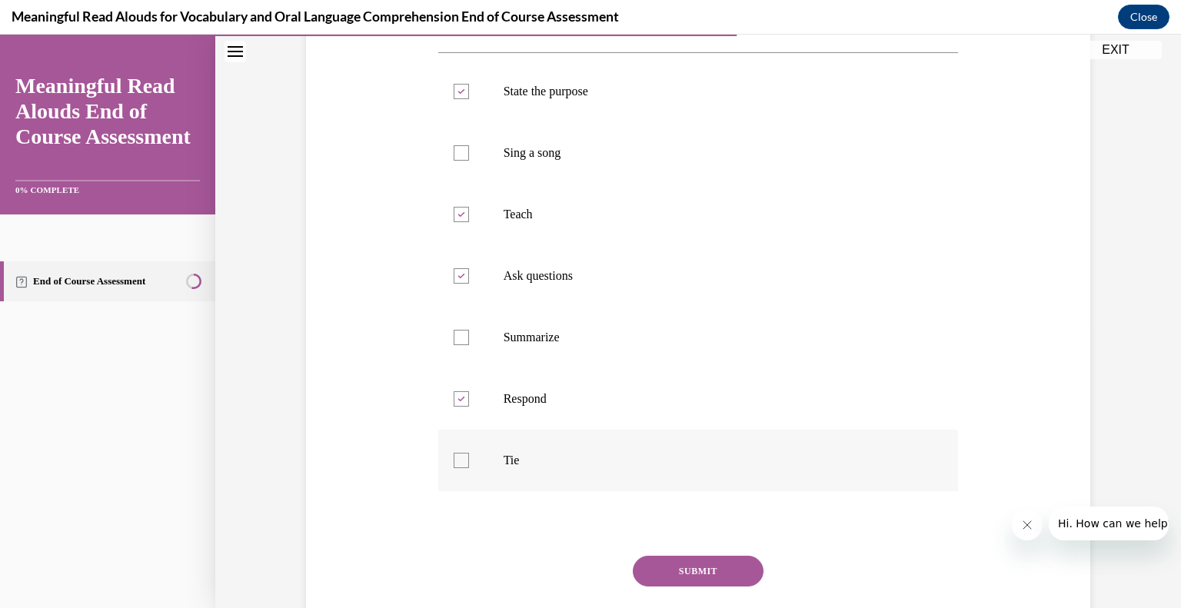
click at [469, 453] on input "Tie" at bounding box center [460, 460] width 15 height 15
checkbox input "true"
click at [682, 572] on button "SUBMIT" at bounding box center [698, 571] width 131 height 31
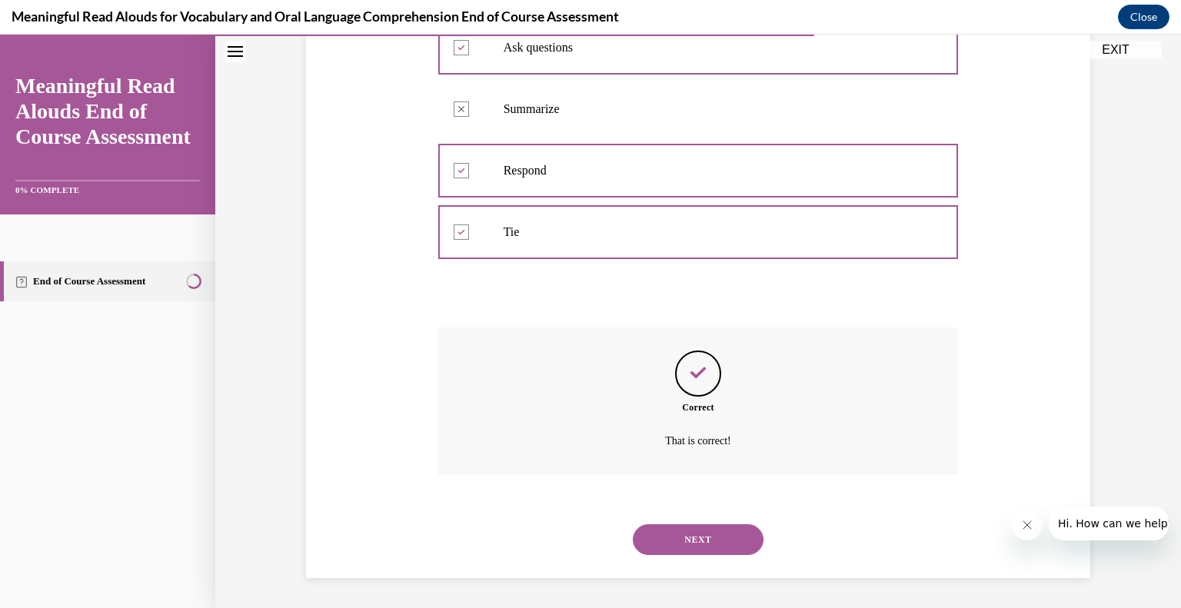
scroll to position [516, 0]
click at [692, 549] on button "NEXT" at bounding box center [698, 538] width 131 height 31
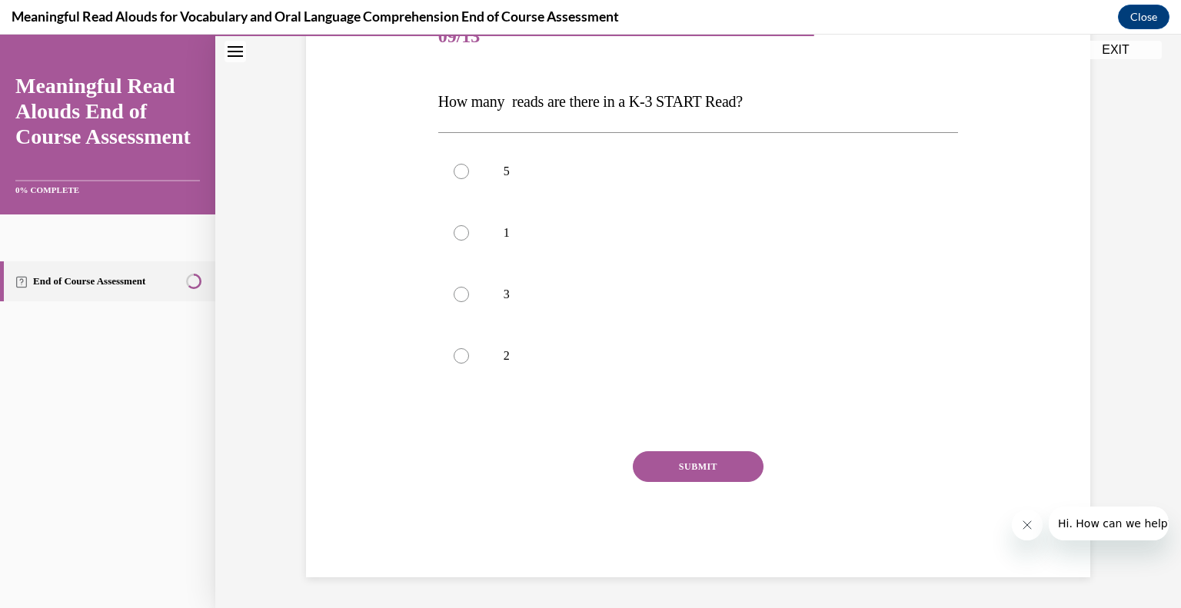
scroll to position [171, 0]
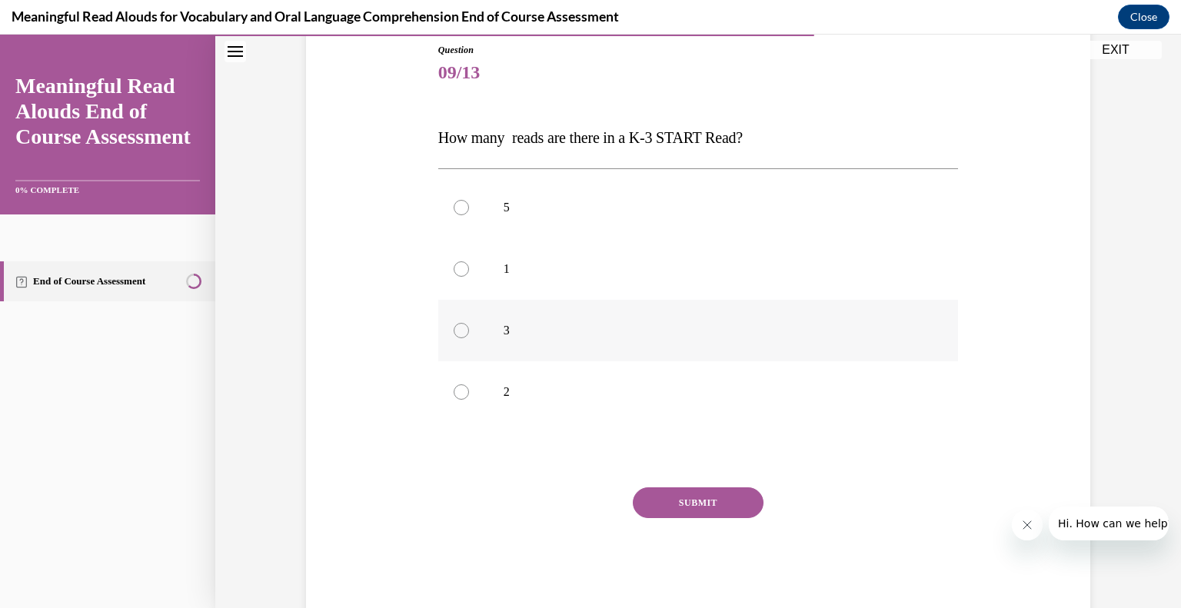
click at [549, 345] on label "3" at bounding box center [698, 330] width 520 height 61
click at [469, 338] on input "3" at bounding box center [460, 330] width 15 height 15
radio input "true"
click at [708, 500] on button "SUBMIT" at bounding box center [698, 502] width 131 height 31
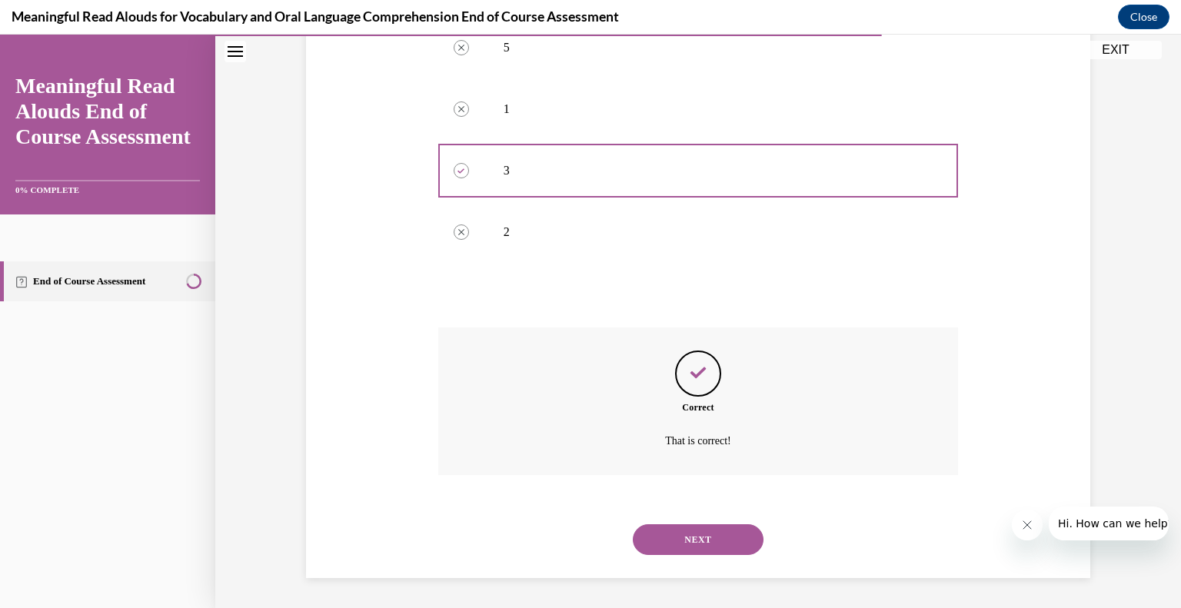
scroll to position [331, 0]
click at [721, 536] on button "NEXT" at bounding box center [698, 538] width 131 height 31
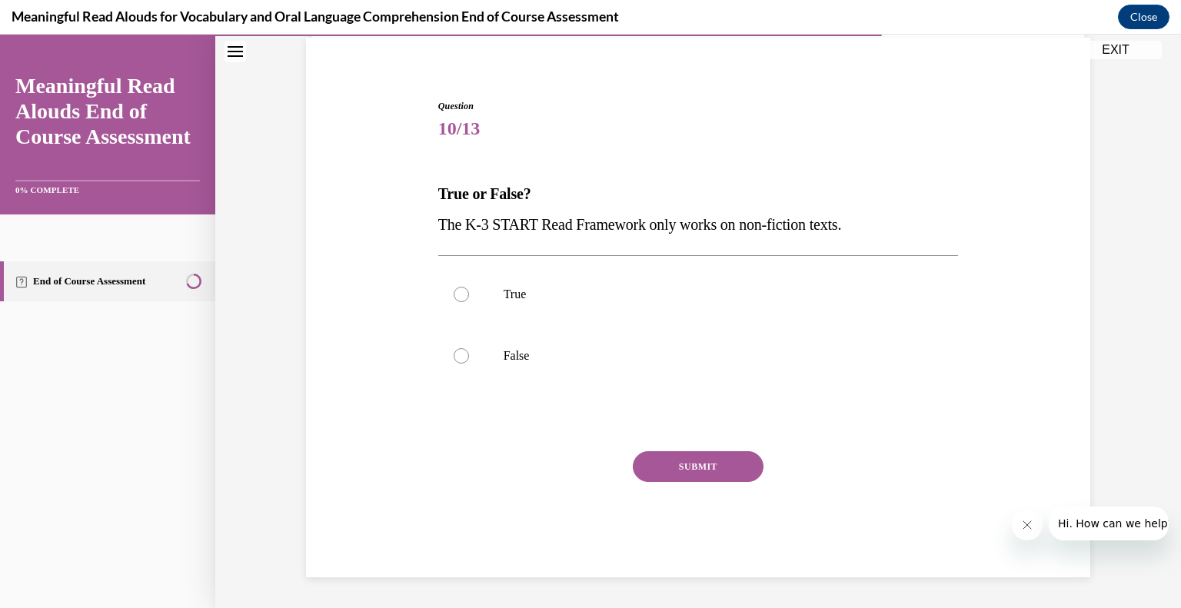
scroll to position [115, 0]
click at [518, 360] on p "False" at bounding box center [711, 355] width 417 height 15
click at [469, 360] on input "False" at bounding box center [460, 355] width 15 height 15
radio input "true"
click at [672, 462] on button "SUBMIT" at bounding box center [698, 466] width 131 height 31
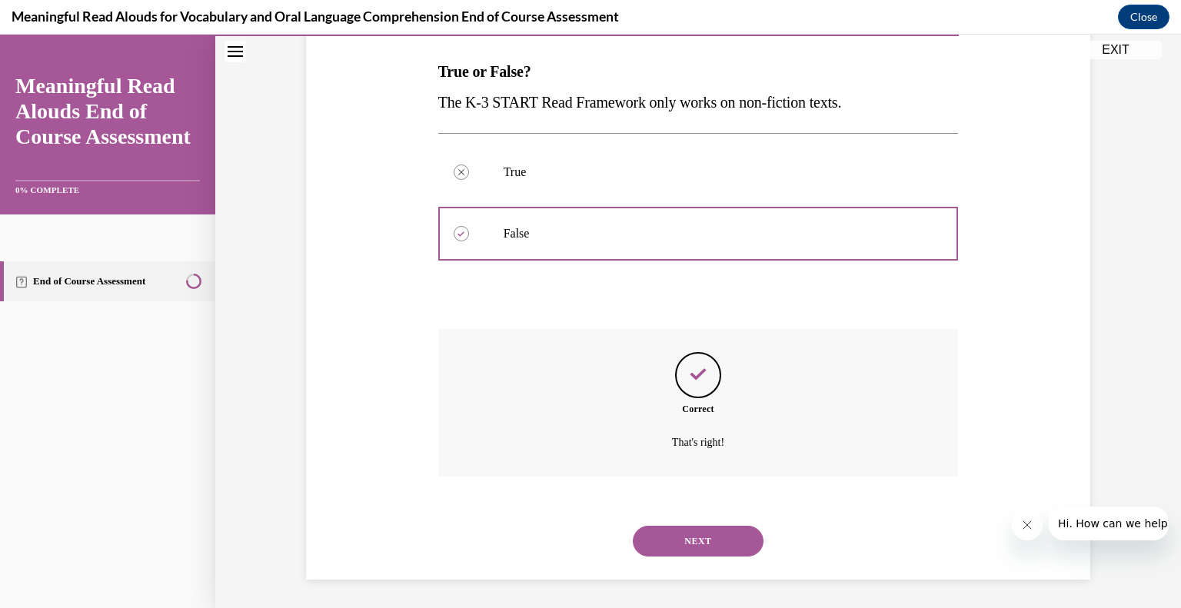
scroll to position [239, 0]
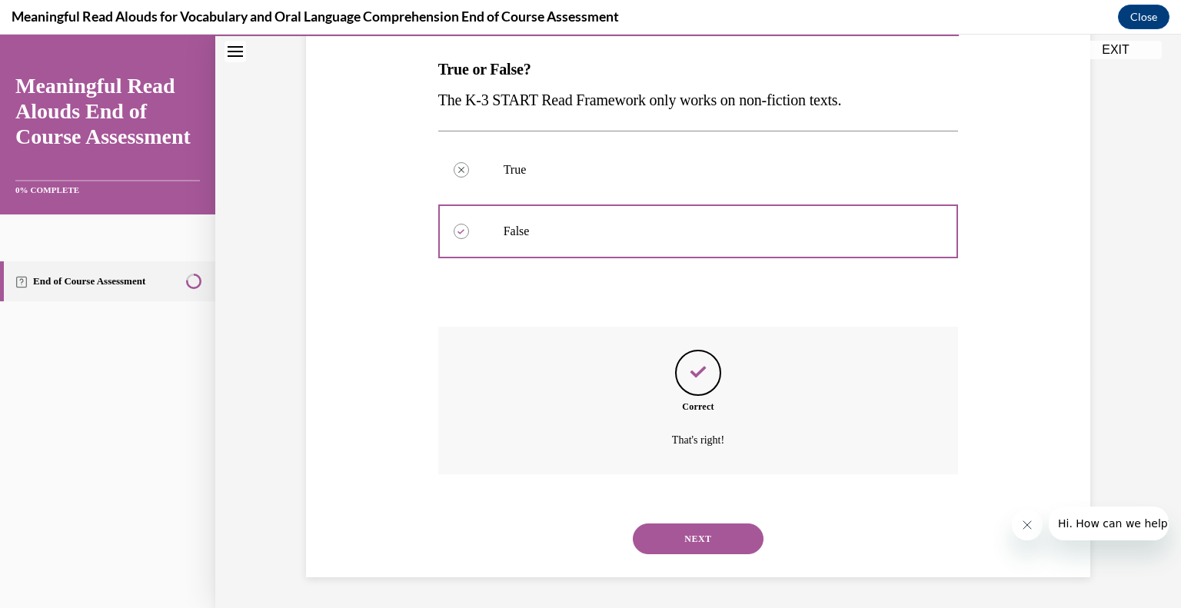
click at [694, 529] on button "NEXT" at bounding box center [698, 538] width 131 height 31
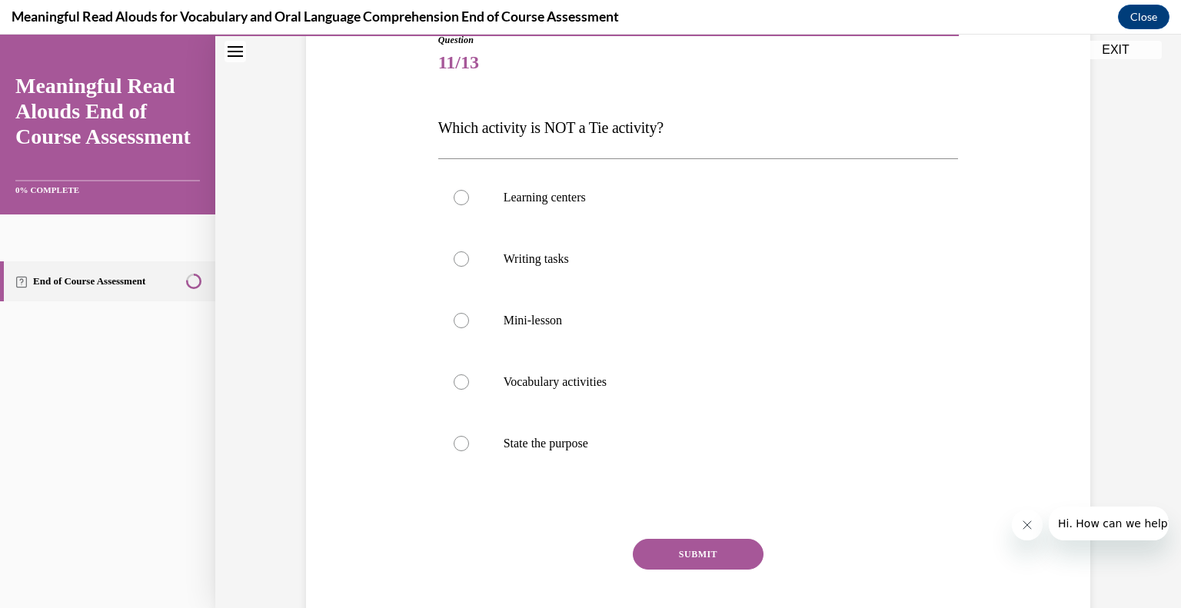
scroll to position [186, 0]
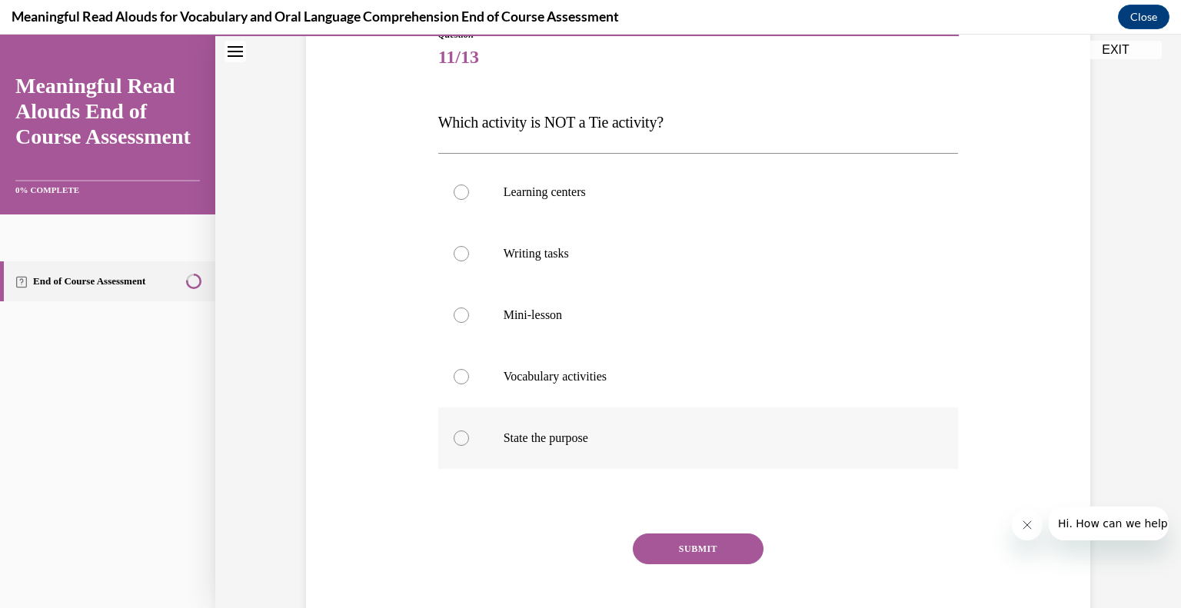
click at [568, 430] on p "State the purpose" at bounding box center [711, 437] width 417 height 15
click at [469, 430] on input "State the purpose" at bounding box center [460, 437] width 15 height 15
radio input "true"
click at [690, 556] on button "SUBMIT" at bounding box center [698, 548] width 131 height 31
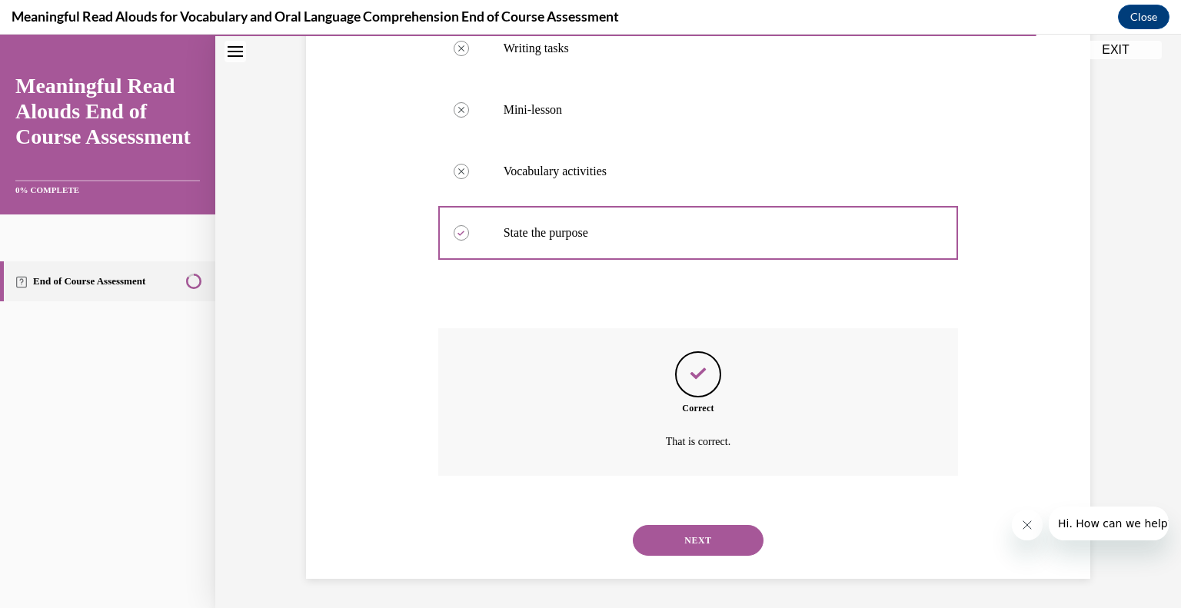
scroll to position [393, 0]
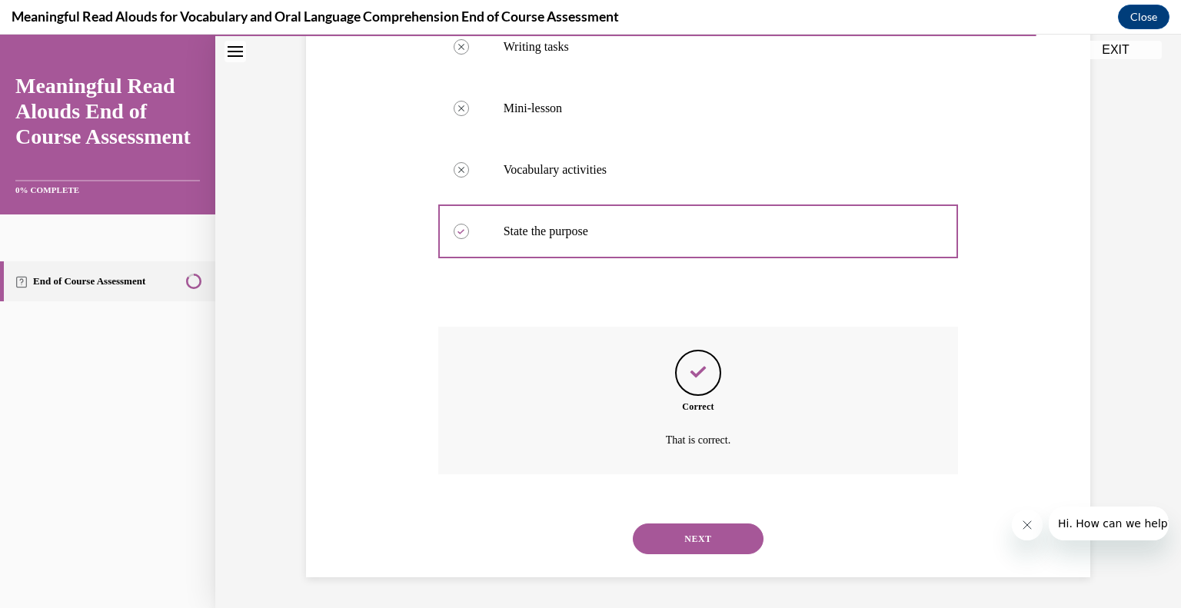
click at [687, 534] on button "NEXT" at bounding box center [698, 538] width 131 height 31
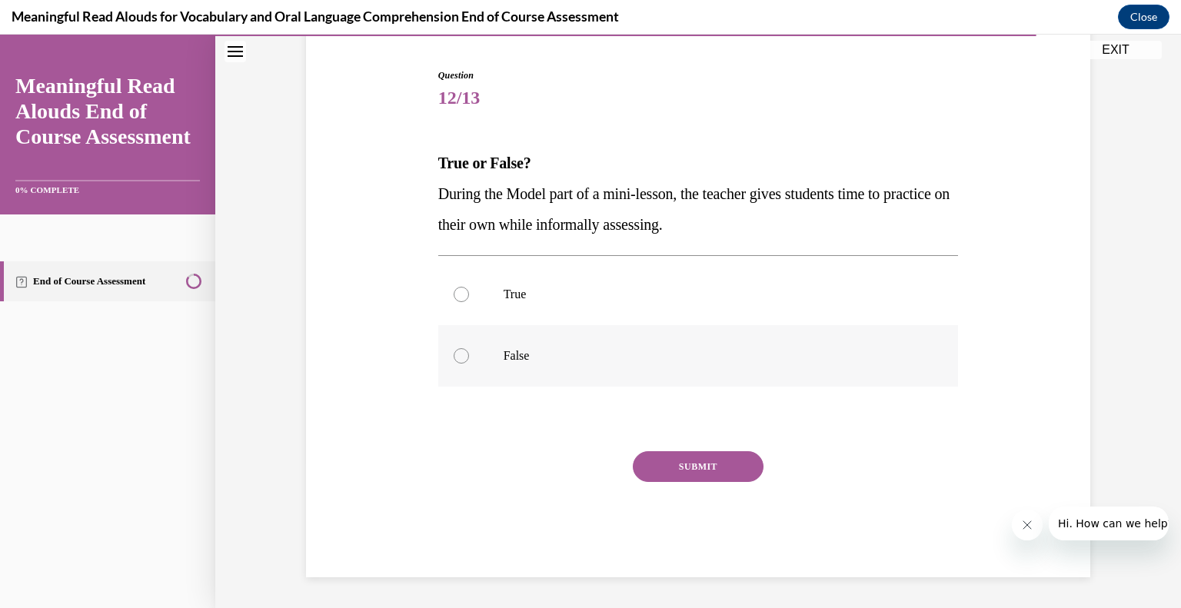
click at [516, 353] on p "False" at bounding box center [711, 355] width 417 height 15
click at [469, 353] on input "False" at bounding box center [460, 355] width 15 height 15
radio input "true"
click at [712, 462] on button "SUBMIT" at bounding box center [698, 466] width 131 height 31
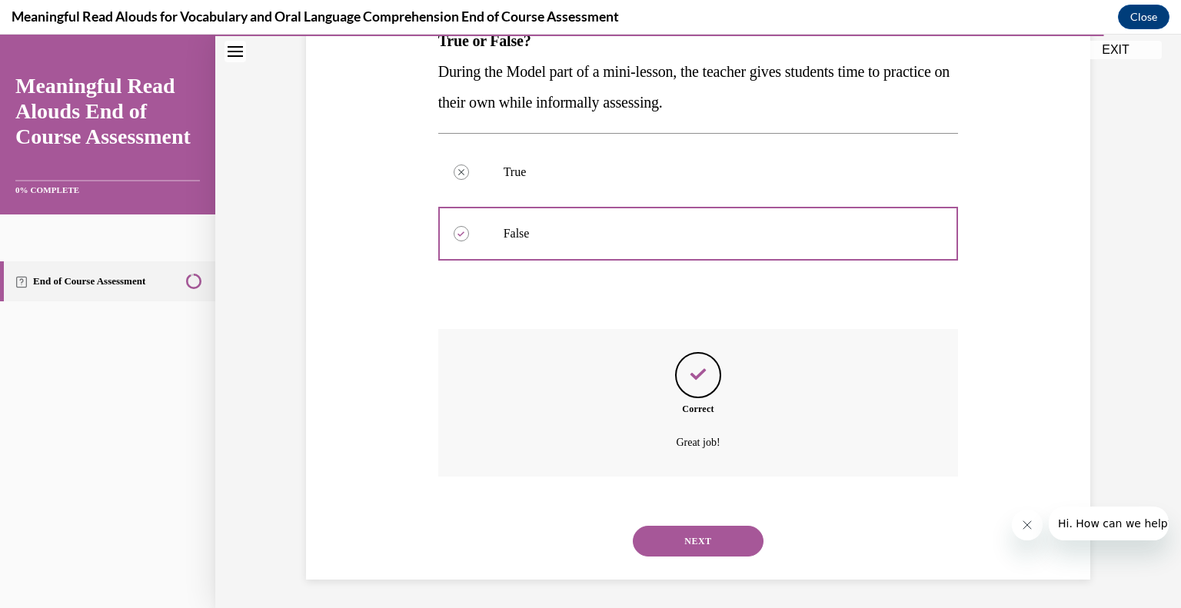
scroll to position [270, 0]
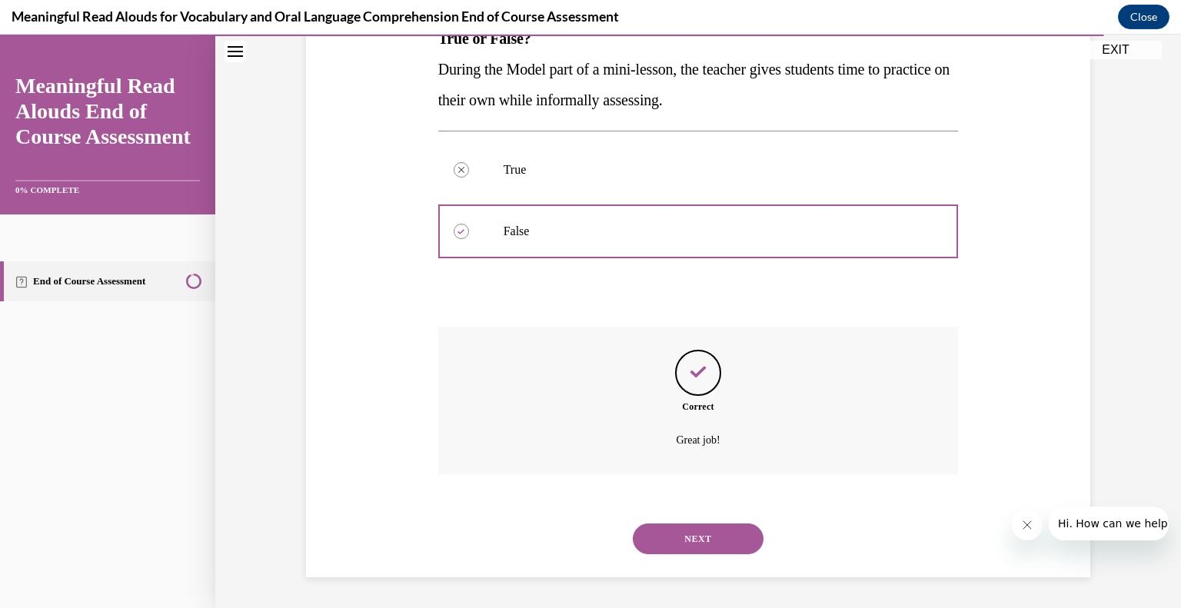
click at [719, 532] on button "NEXT" at bounding box center [698, 538] width 131 height 31
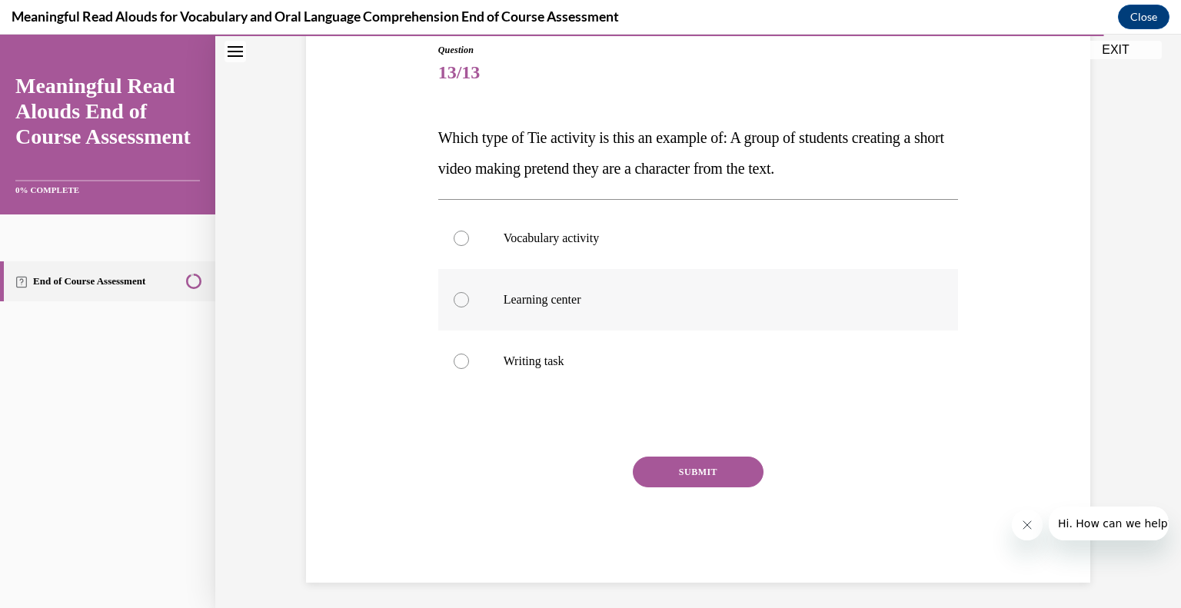
click at [643, 299] on p "Learning center" at bounding box center [711, 299] width 417 height 15
click at [469, 299] on input "Learning center" at bounding box center [460, 299] width 15 height 15
radio input "true"
click at [711, 466] on button "SUBMIT" at bounding box center [698, 472] width 131 height 31
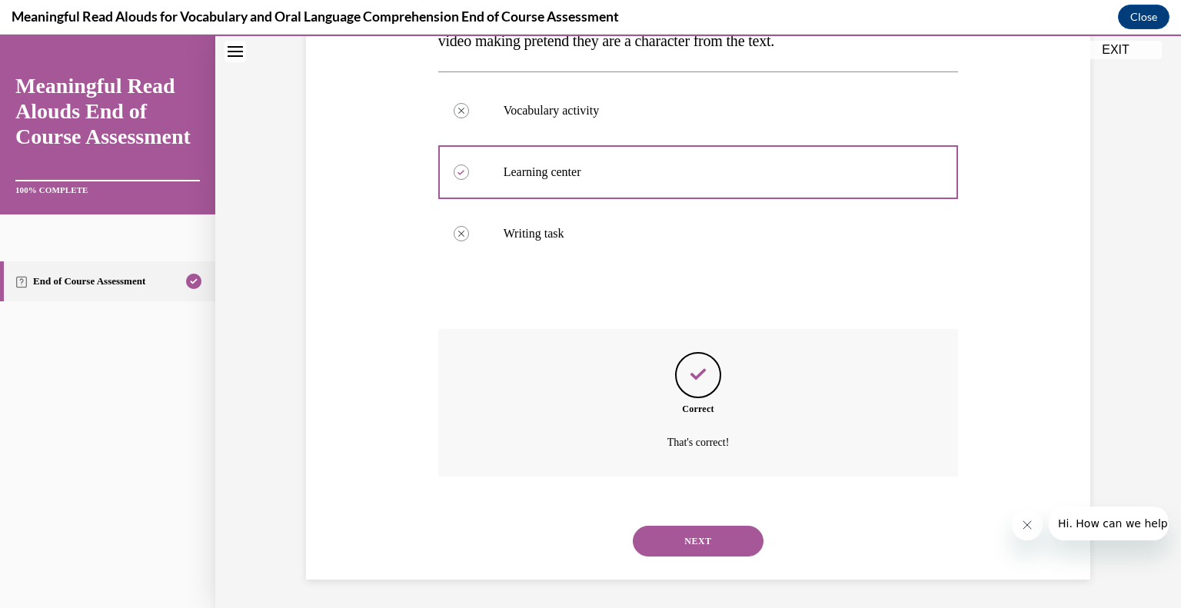
scroll to position [301, 0]
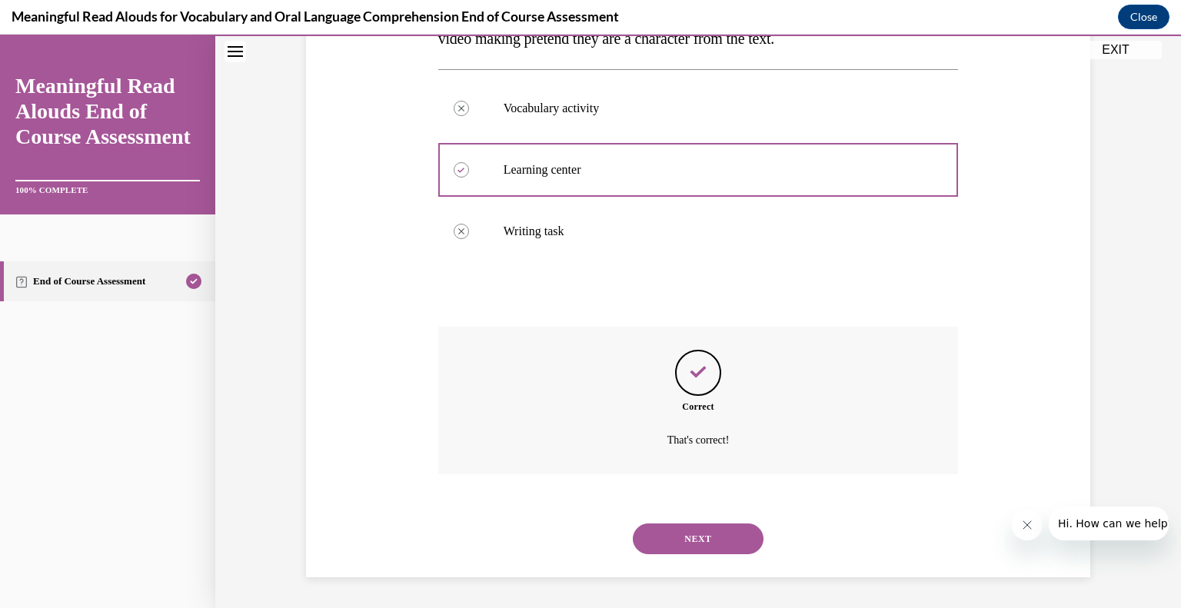
click at [713, 540] on button "NEXT" at bounding box center [698, 538] width 131 height 31
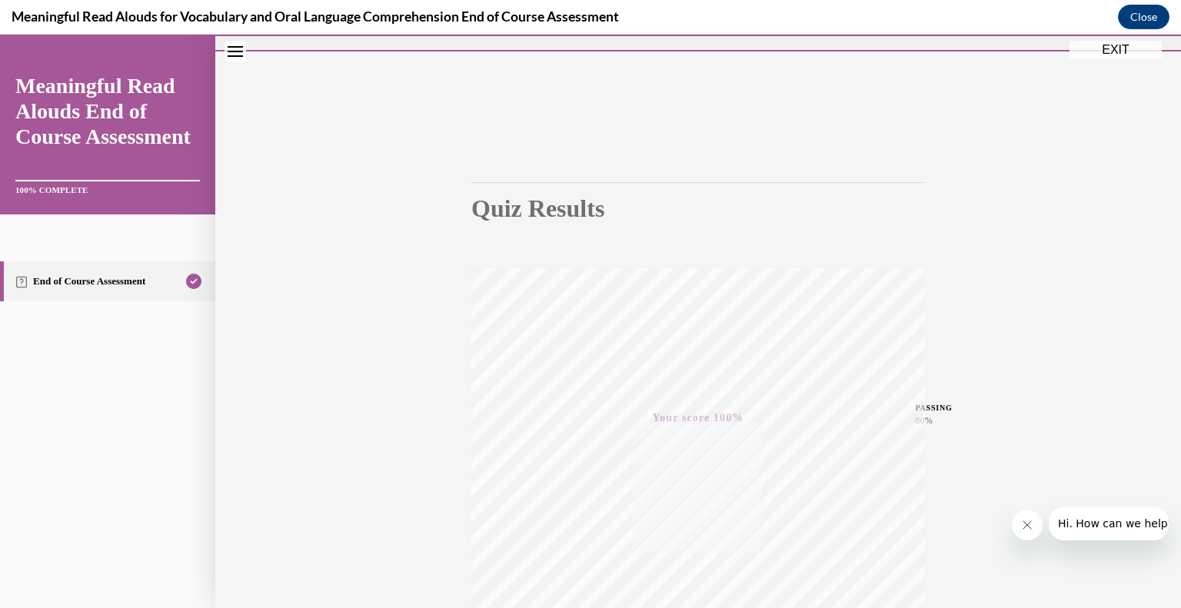
scroll to position [0, 0]
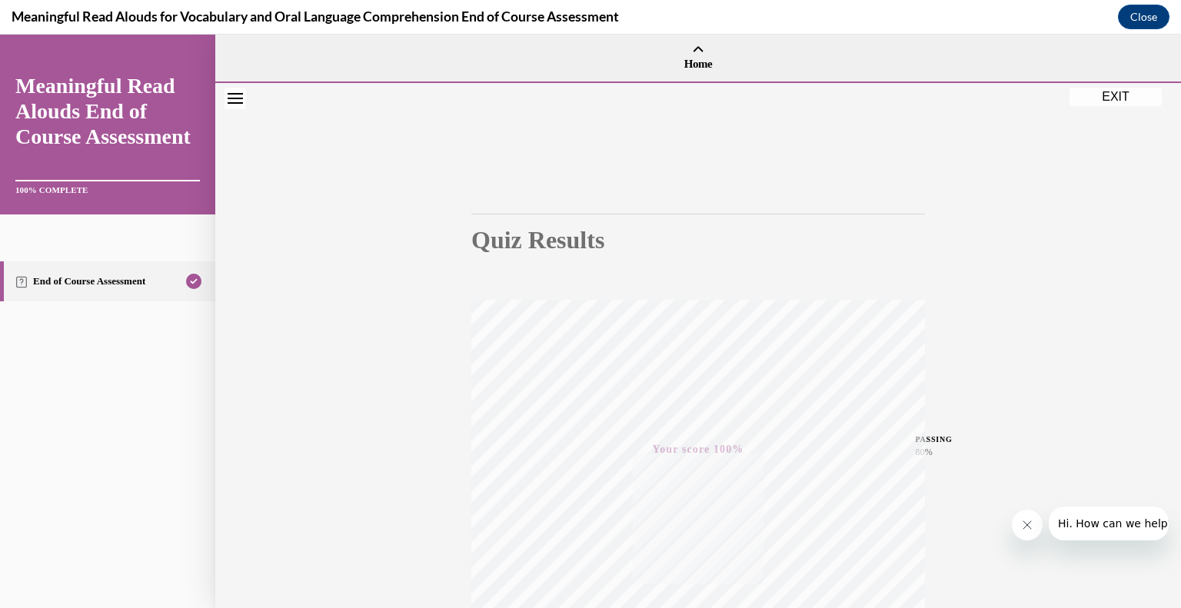
click at [1108, 92] on button "EXIT" at bounding box center [1115, 97] width 92 height 18
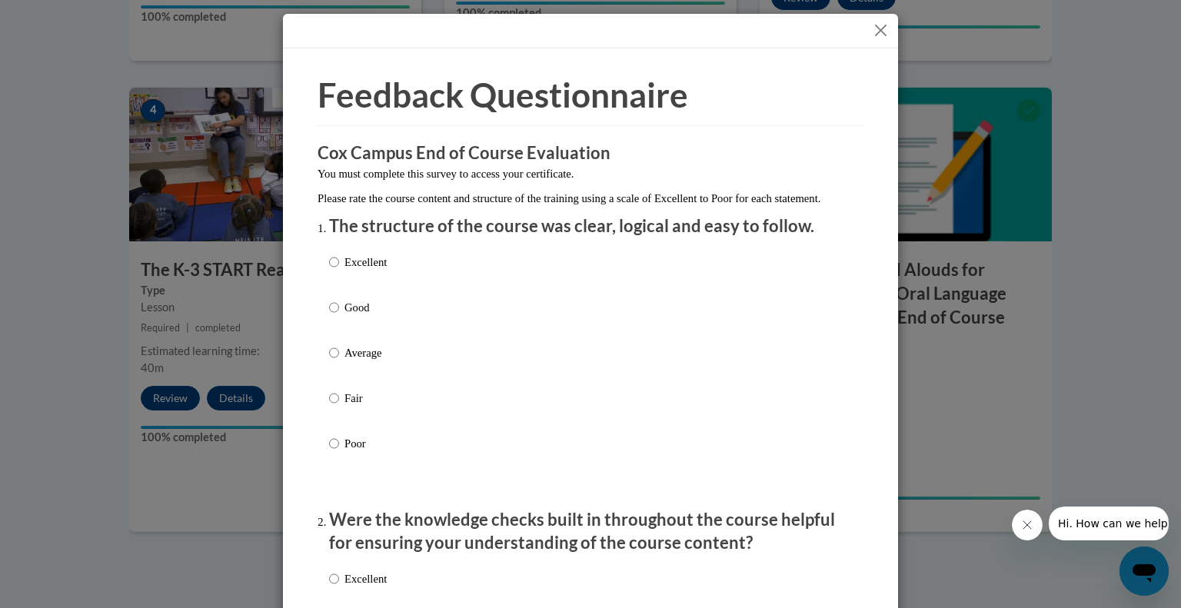
click at [352, 316] on p "Good" at bounding box center [365, 307] width 42 height 17
click at [339, 316] on input "Good" at bounding box center [334, 307] width 10 height 17
radio input "true"
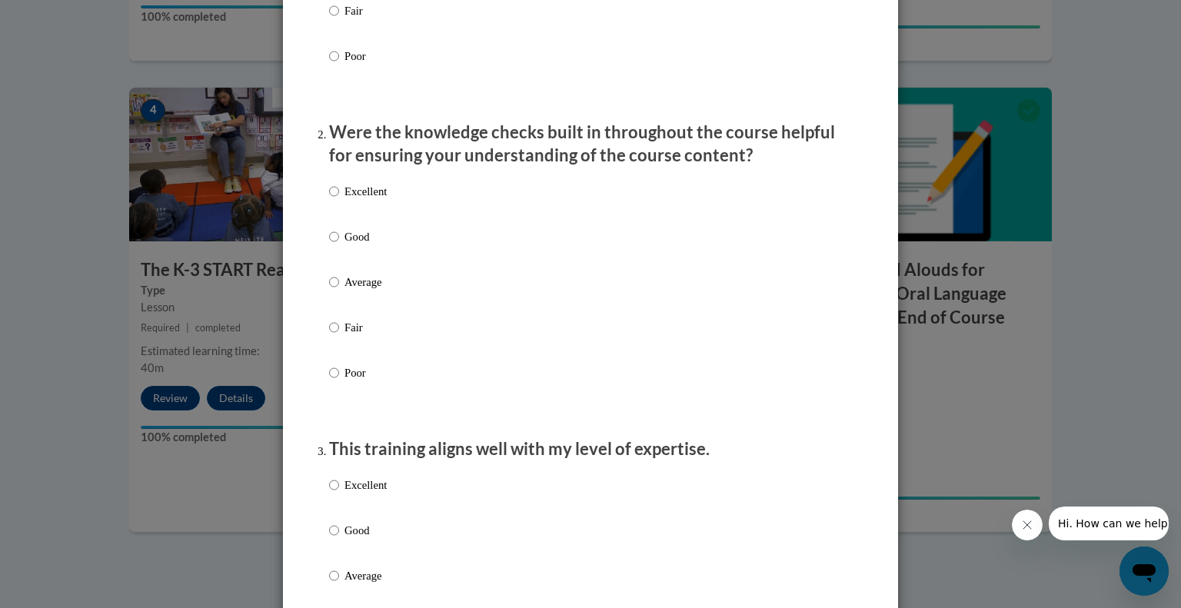
scroll to position [394, 0]
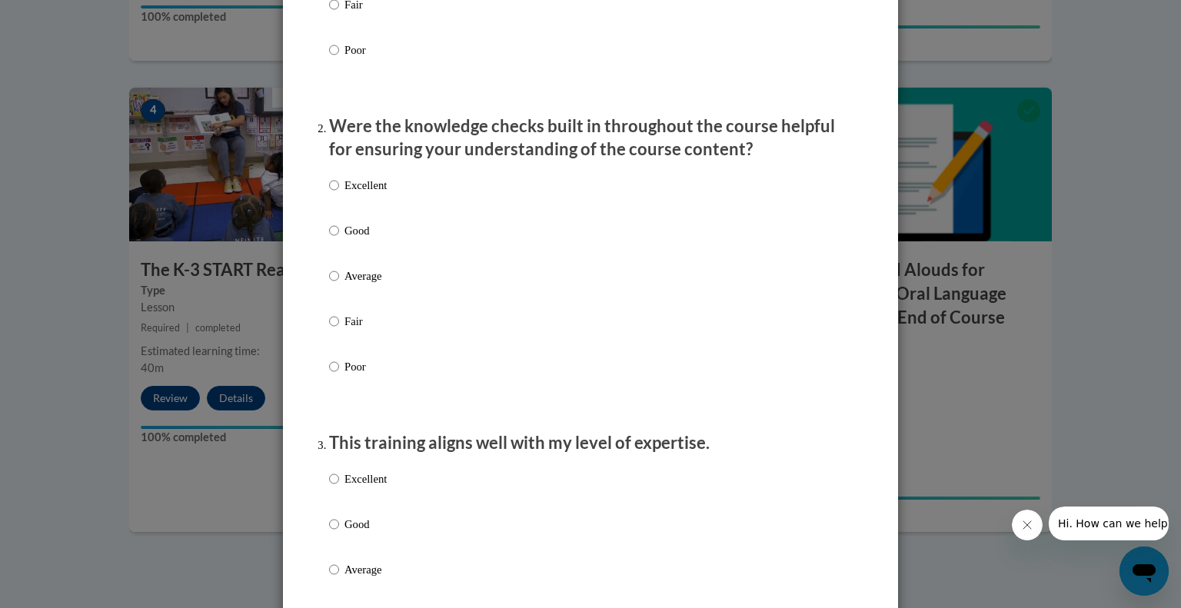
click at [349, 194] on p "Excellent" at bounding box center [365, 185] width 42 height 17
click at [339, 194] on input "Excellent" at bounding box center [334, 185] width 10 height 17
radio input "true"
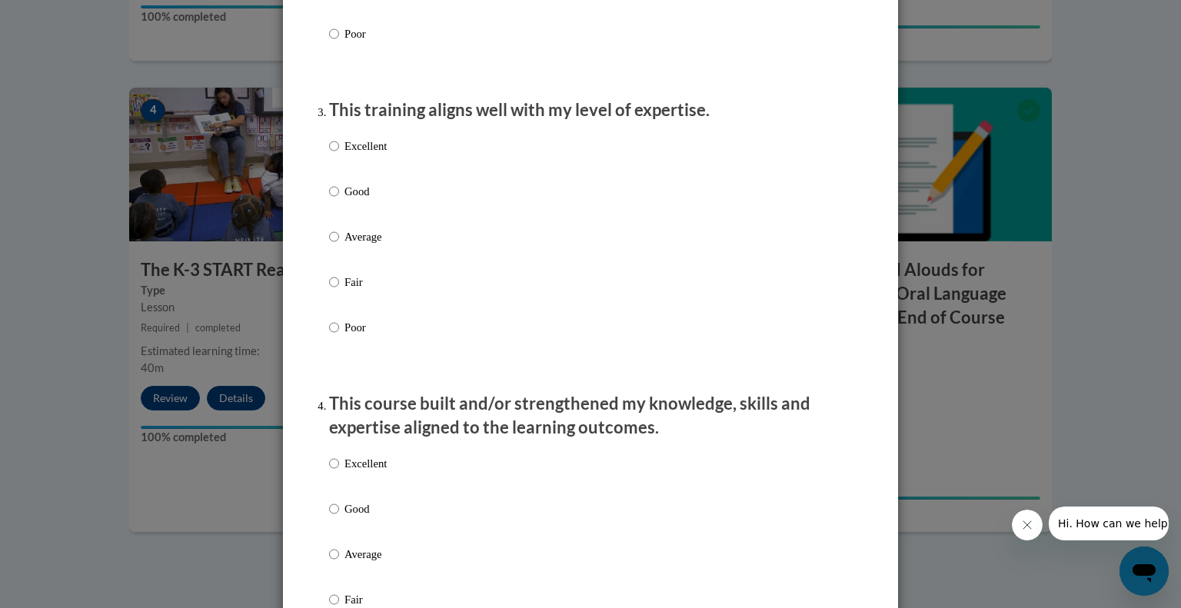
scroll to position [736, 0]
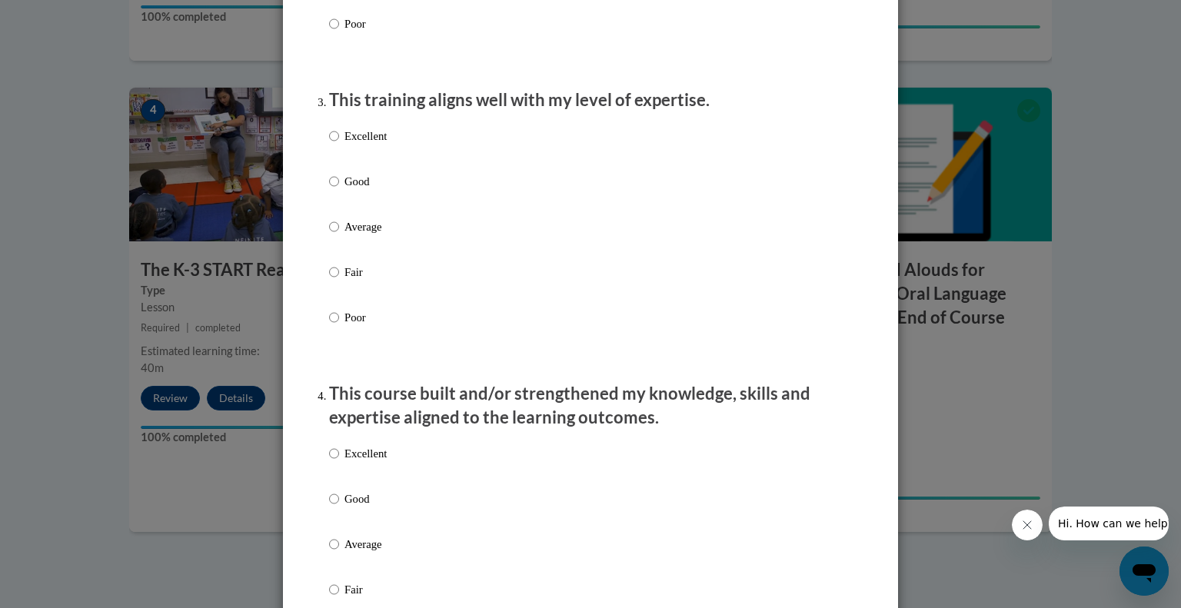
click at [349, 190] on p "Good" at bounding box center [365, 181] width 42 height 17
click at [339, 190] on input "Good" at bounding box center [334, 181] width 10 height 17
radio input "true"
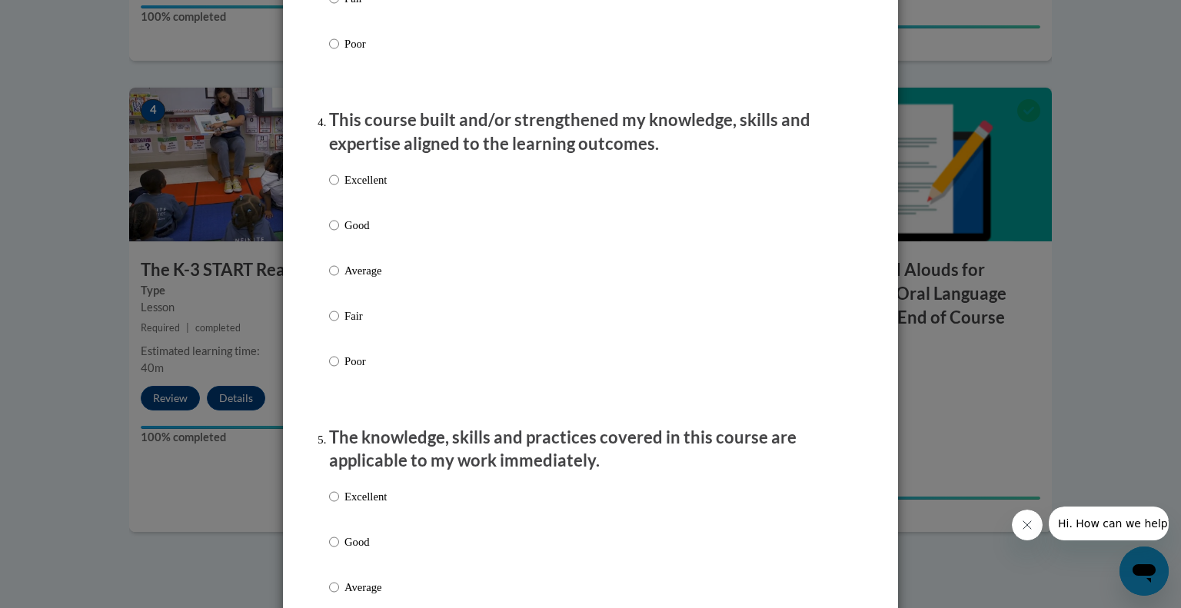
scroll to position [1027, 0]
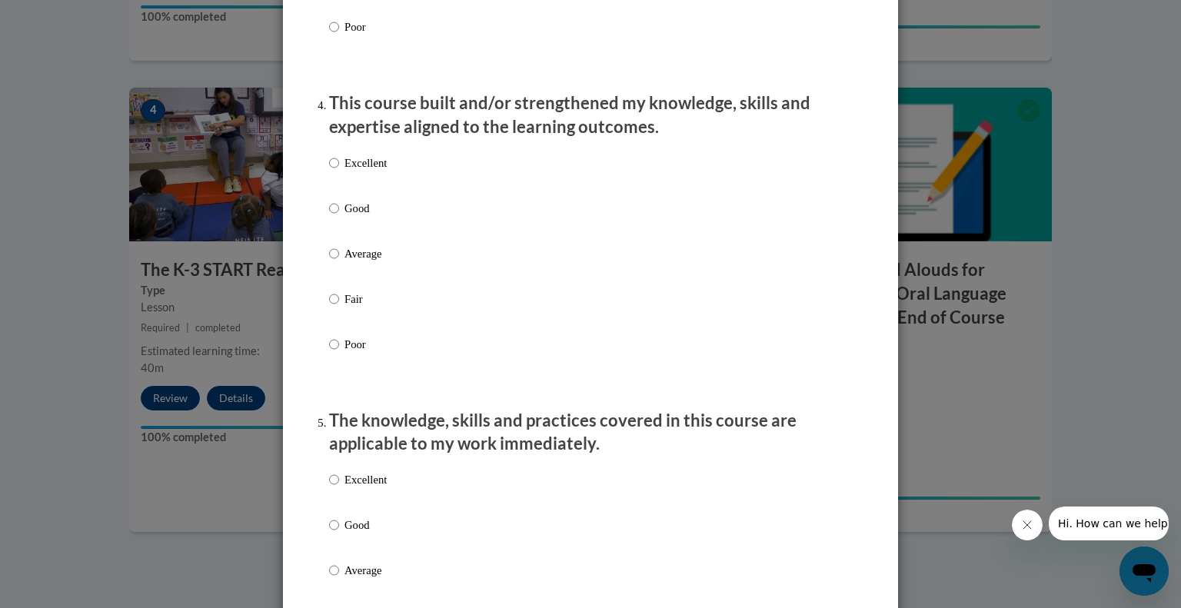
click at [361, 171] on p "Excellent" at bounding box center [365, 162] width 42 height 17
click at [339, 171] on input "Excellent" at bounding box center [334, 162] width 10 height 17
radio input "true"
click at [368, 484] on div "Excellent Good Average Fair Poor" at bounding box center [358, 582] width 58 height 238
click at [370, 488] on p "Excellent" at bounding box center [365, 479] width 42 height 17
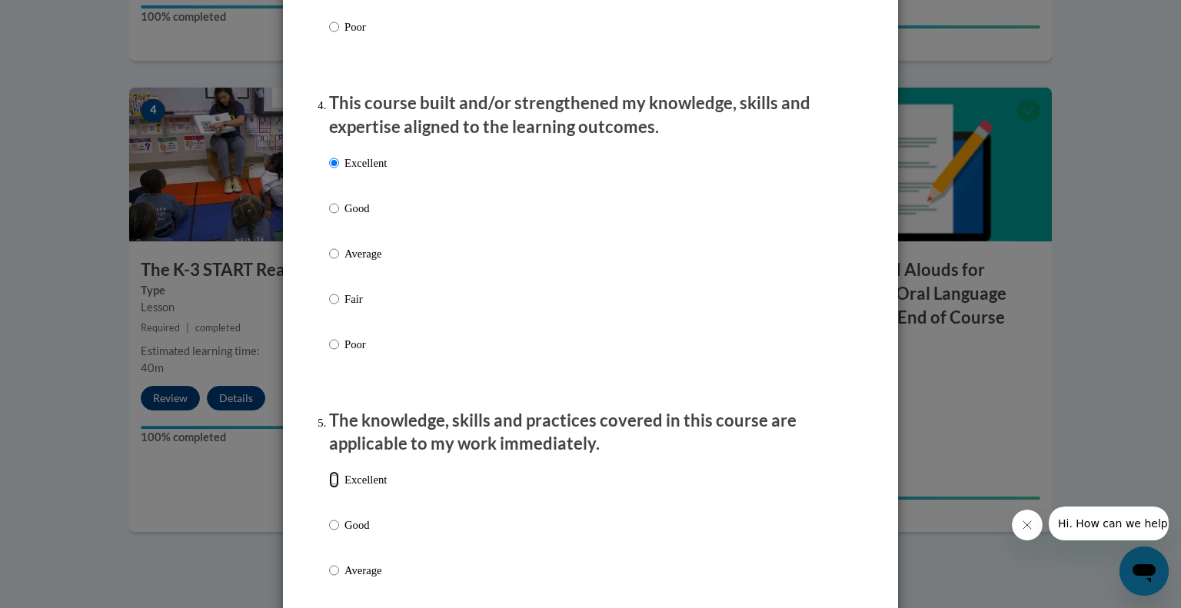
click at [339, 488] on input "Excellent" at bounding box center [334, 479] width 10 height 17
radio input "true"
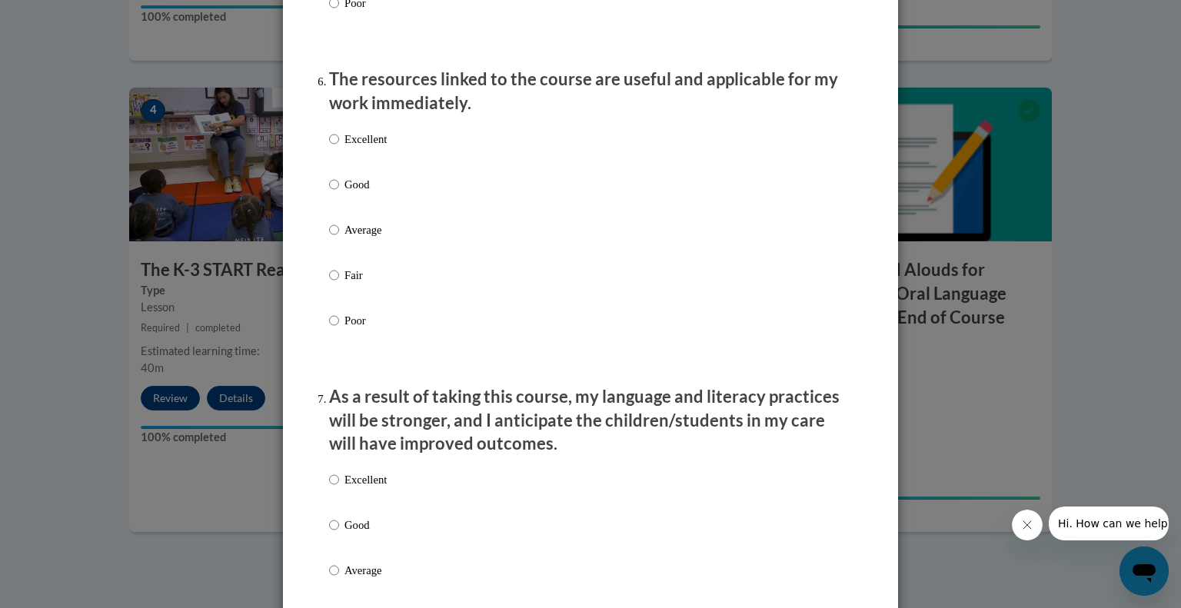
scroll to position [1687, 0]
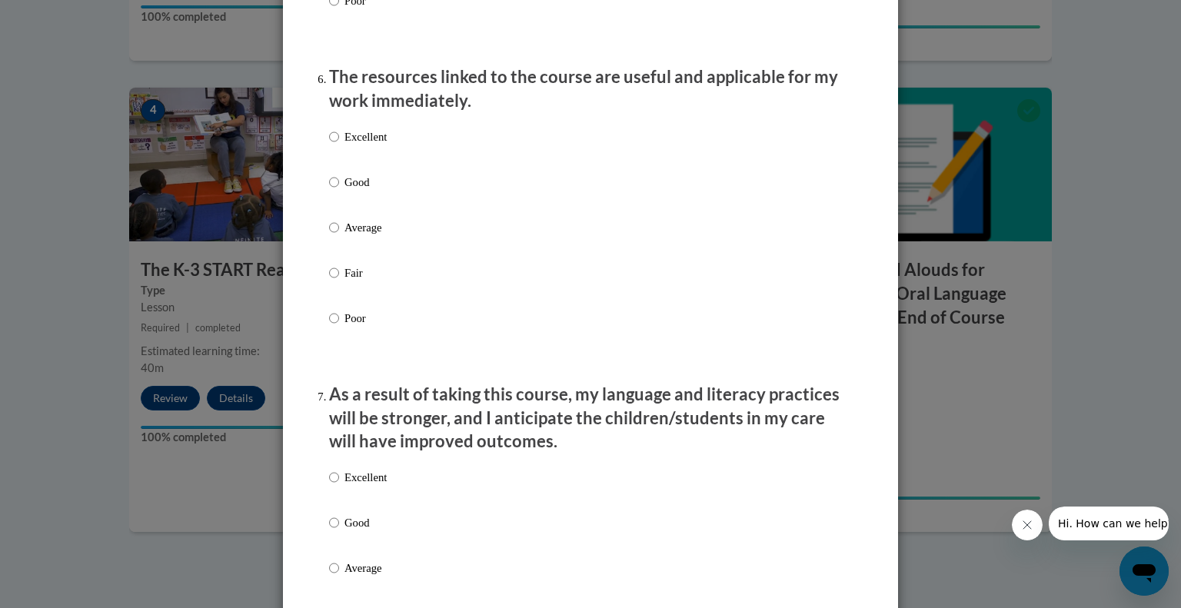
click at [364, 191] on p "Good" at bounding box center [365, 182] width 42 height 17
click at [339, 191] on input "Good" at bounding box center [334, 182] width 10 height 17
radio input "true"
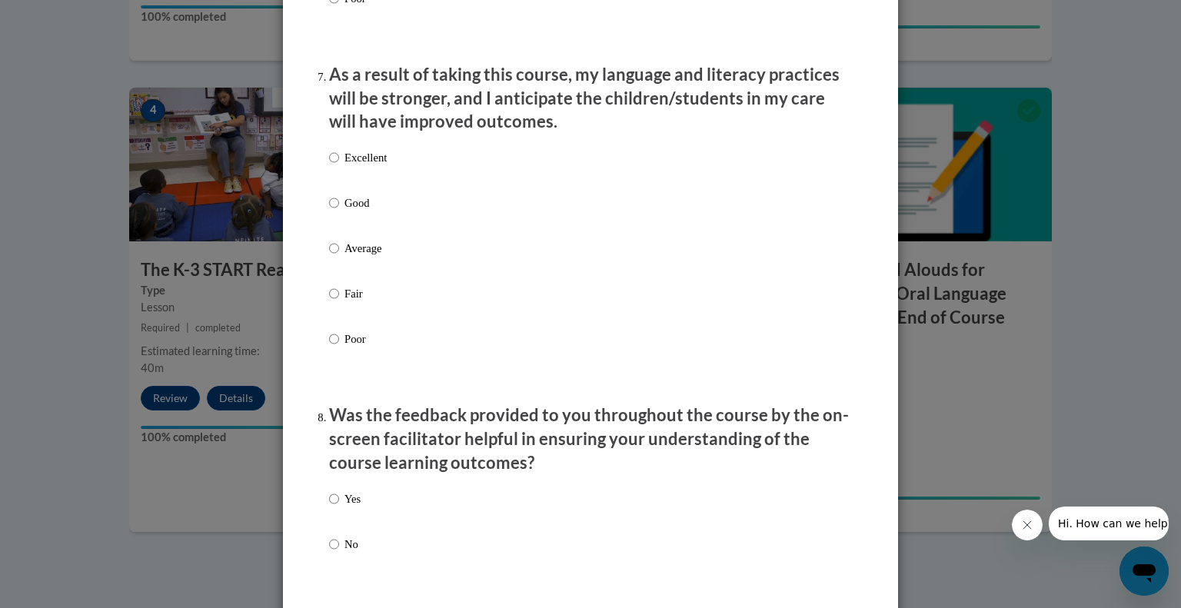
scroll to position [2013, 0]
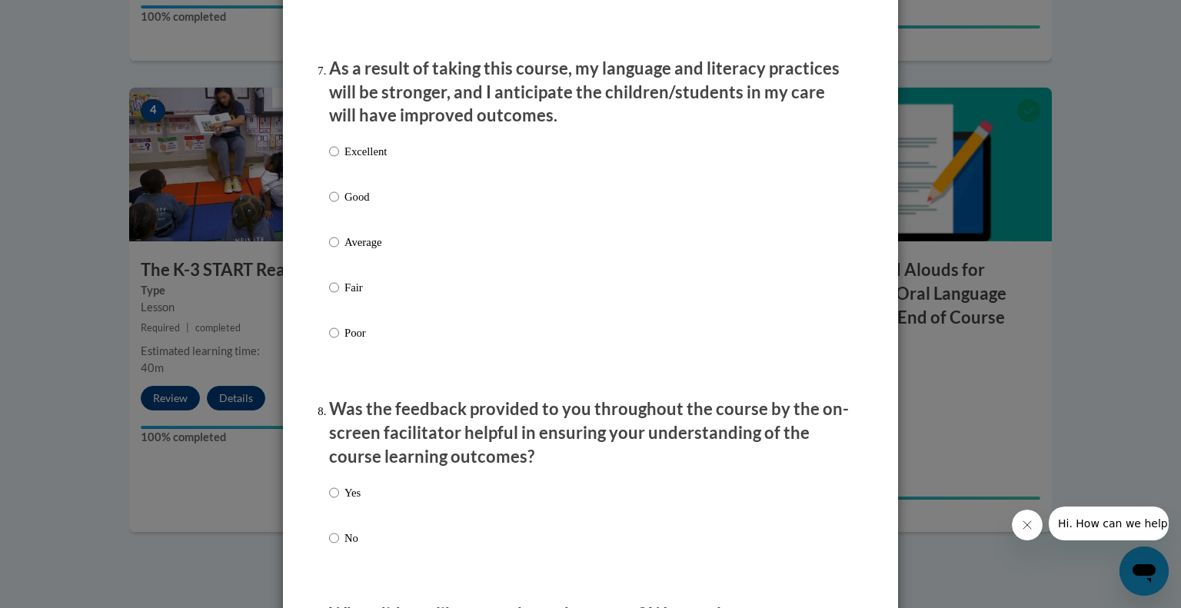
click at [348, 160] on p "Excellent" at bounding box center [365, 151] width 42 height 17
click at [339, 160] on input "Excellent" at bounding box center [334, 151] width 10 height 17
radio input "true"
click at [354, 501] on p "Yes" at bounding box center [352, 492] width 16 height 17
click at [339, 501] on input "Yes" at bounding box center [334, 492] width 10 height 17
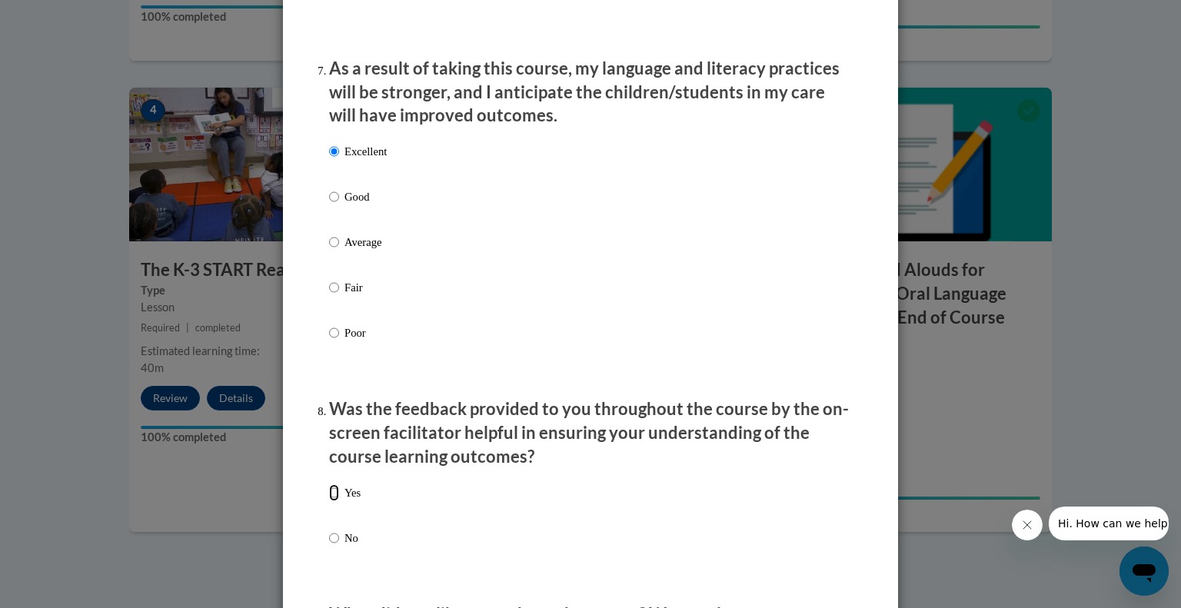
radio input "true"
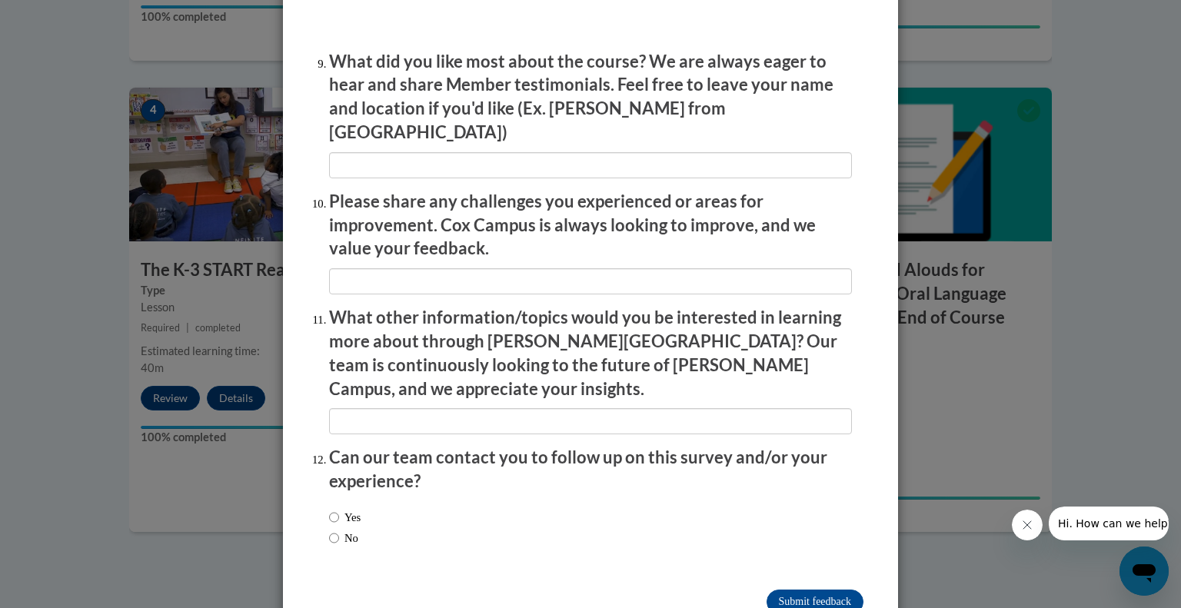
scroll to position [2589, 0]
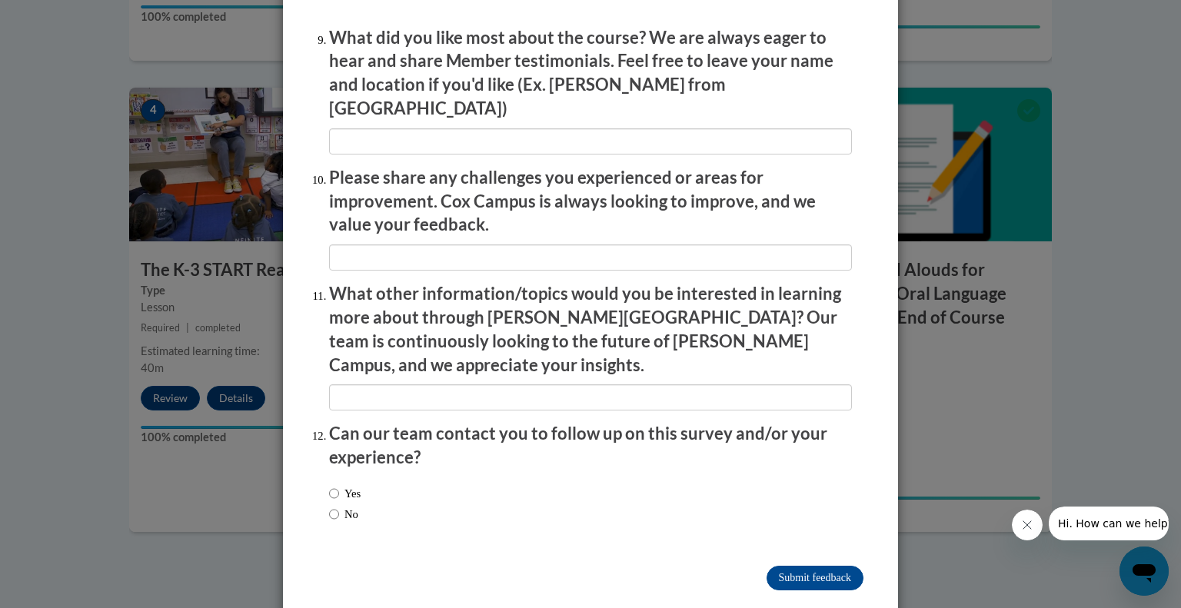
click at [338, 506] on label "No" at bounding box center [343, 514] width 29 height 17
click at [338, 506] on input "No" at bounding box center [334, 514] width 10 height 17
radio input "true"
click at [791, 566] on input "Submit feedback" at bounding box center [814, 578] width 97 height 25
